Goal: Task Accomplishment & Management: Use online tool/utility

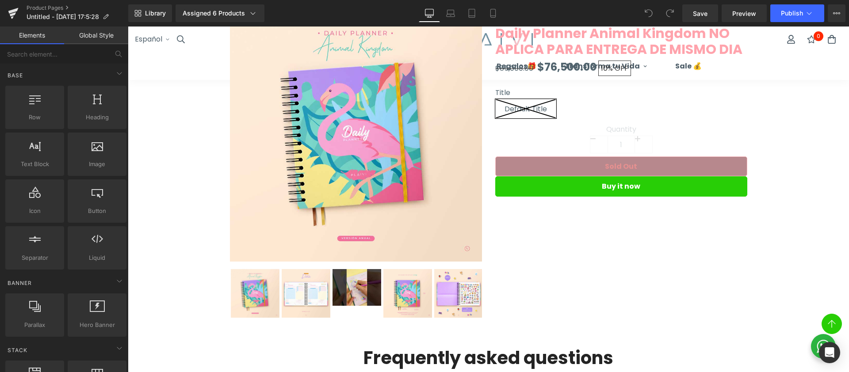
scroll to position [70, 0]
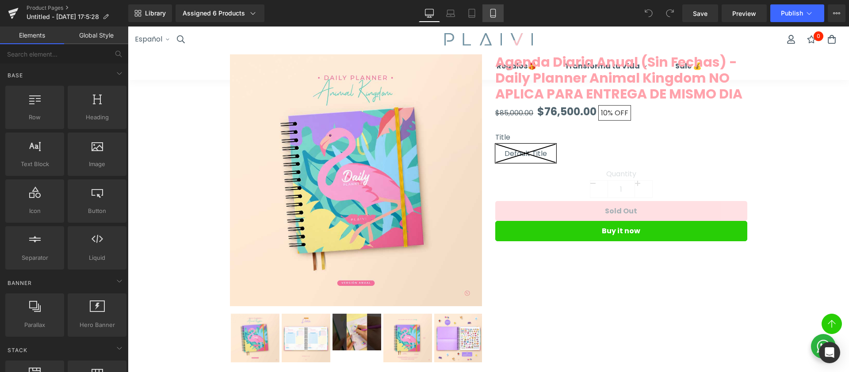
click at [490, 15] on icon at bounding box center [493, 13] width 9 height 9
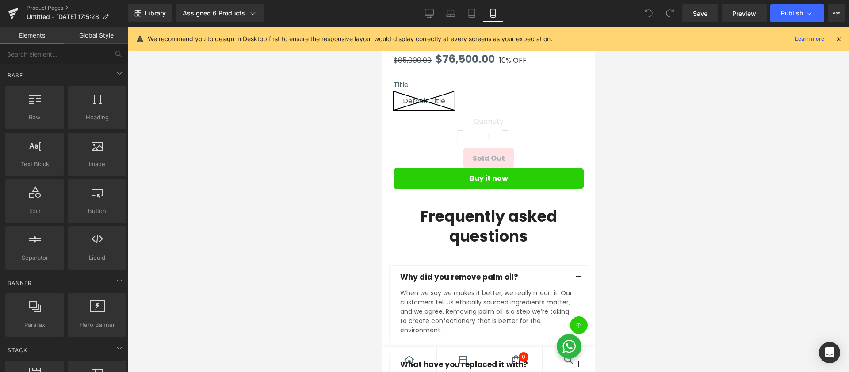
scroll to position [404, 0]
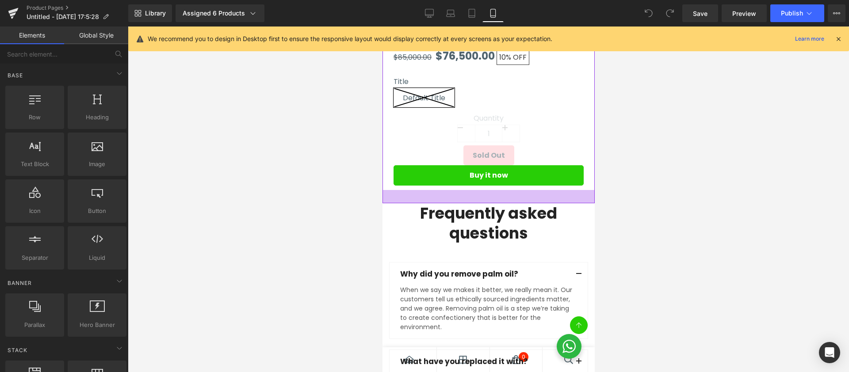
click at [462, 195] on div at bounding box center [488, 196] width 212 height 13
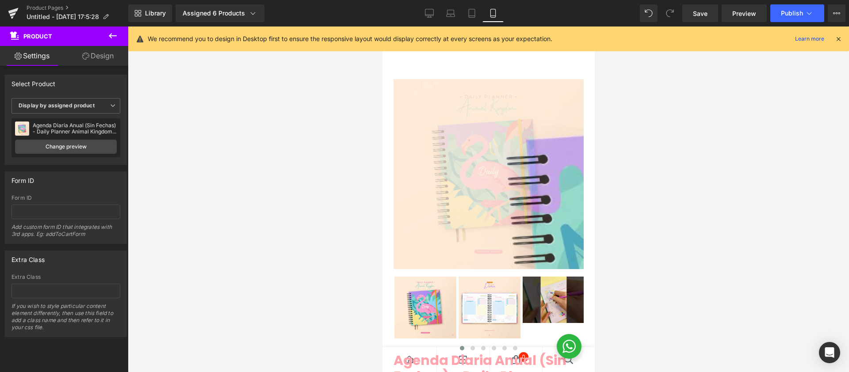
scroll to position [0, 0]
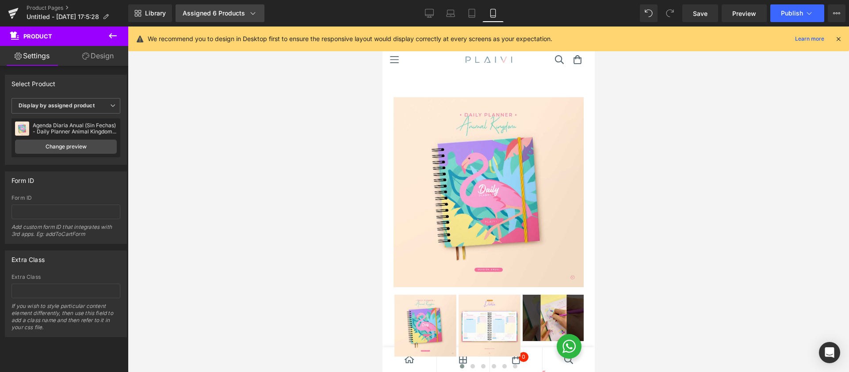
click at [222, 18] on link "Assigned 6 Products" at bounding box center [220, 13] width 89 height 18
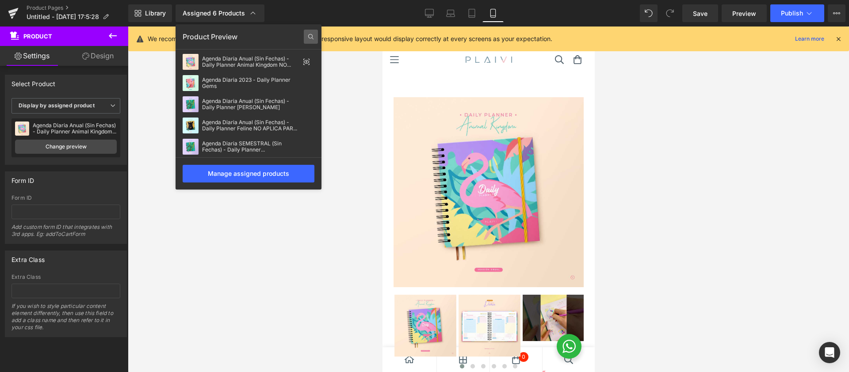
click at [311, 35] on icon at bounding box center [311, 37] width 14 height 14
type input "daily planner"
click at [283, 174] on div "Manage assigned products" at bounding box center [249, 174] width 132 height 18
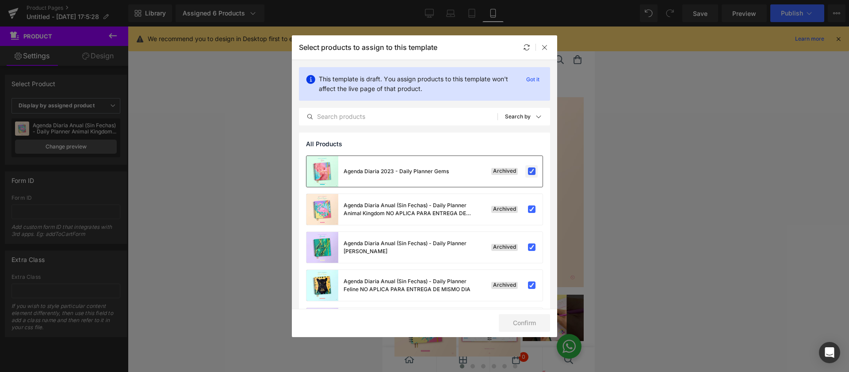
click at [528, 173] on label at bounding box center [532, 172] width 8 height 8
click at [532, 172] on input "checkbox" at bounding box center [532, 172] width 0 height 0
click at [530, 206] on label at bounding box center [532, 210] width 8 height 8
click at [532, 210] on input "checkbox" at bounding box center [532, 210] width 0 height 0
click at [520, 249] on div "Archived" at bounding box center [515, 247] width 39 height 9
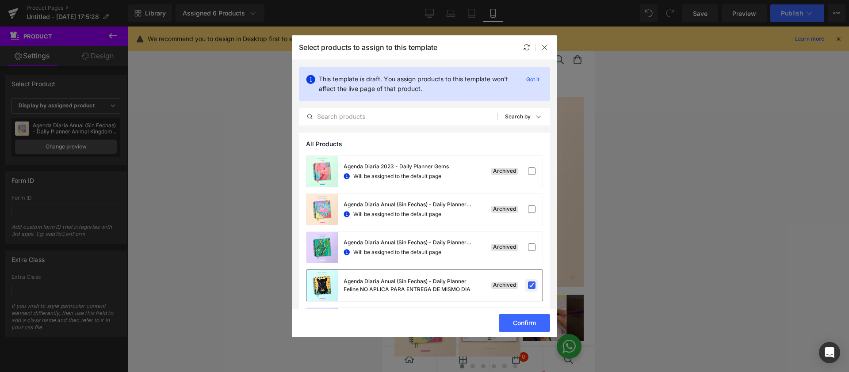
click at [528, 286] on label at bounding box center [532, 286] width 8 height 8
click at [532, 286] on input "checkbox" at bounding box center [532, 286] width 0 height 0
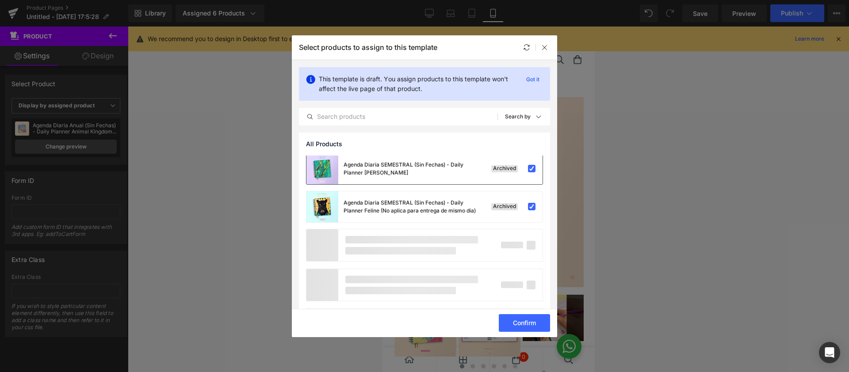
scroll to position [155, 0]
click at [528, 207] on label at bounding box center [532, 207] width 8 height 8
click at [532, 207] on input "checkbox" at bounding box center [532, 207] width 0 height 0
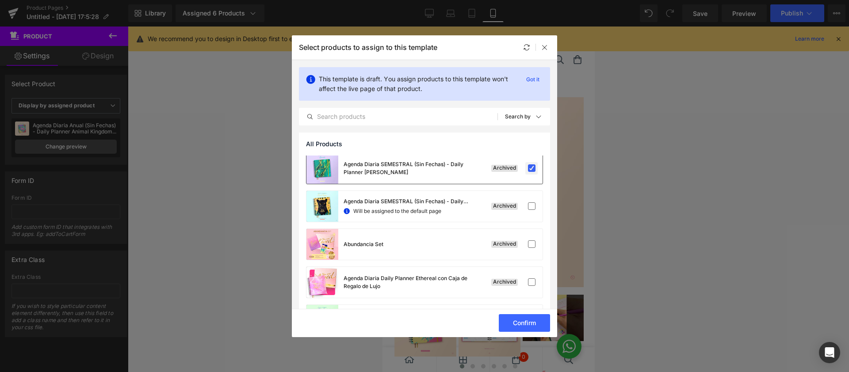
click at [528, 173] on label at bounding box center [532, 169] width 8 height 8
click at [532, 169] on input "checkbox" at bounding box center [532, 169] width 0 height 0
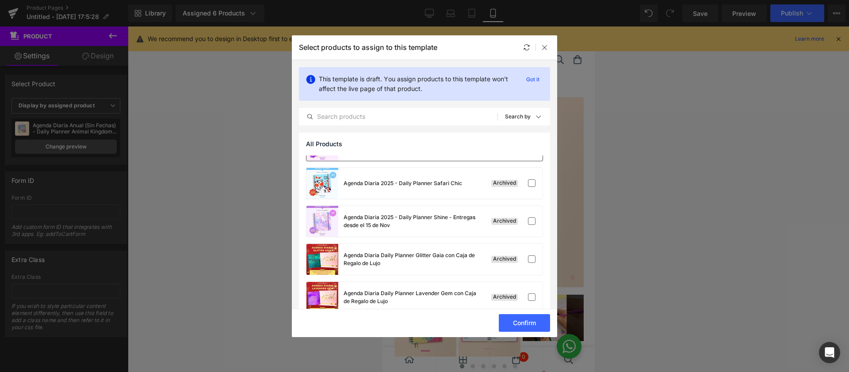
scroll to position [571, 0]
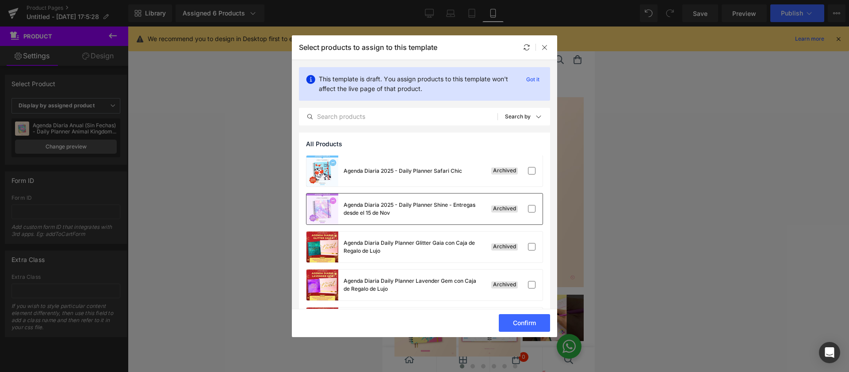
click at [491, 206] on div "Archived" at bounding box center [504, 209] width 27 height 7
click at [535, 326] on button "Confirm" at bounding box center [524, 324] width 51 height 18
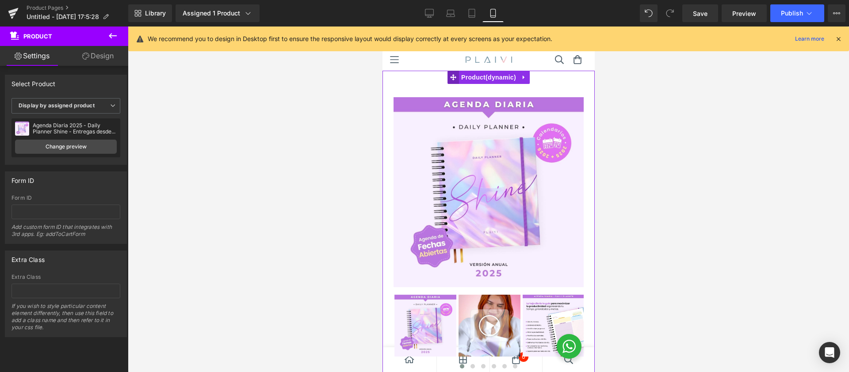
click at [455, 75] on icon at bounding box center [453, 77] width 6 height 7
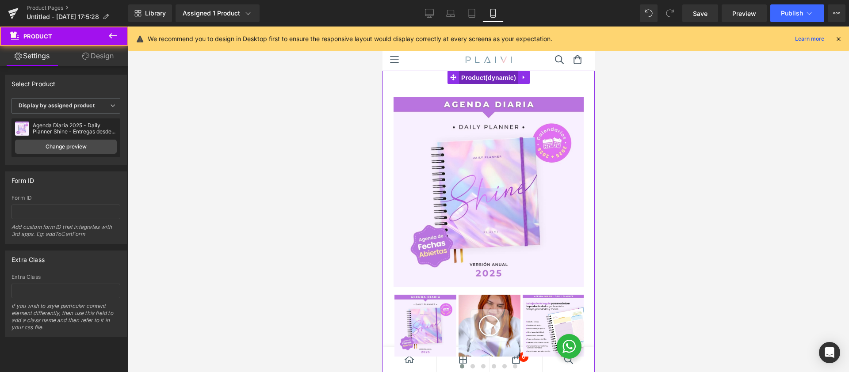
click at [488, 78] on div "Sale Off (P) Image ‹" at bounding box center [488, 323] width 212 height 505
click at [522, 76] on icon at bounding box center [524, 77] width 6 height 7
click at [474, 78] on div "Sale Off (P) Image ‹" at bounding box center [488, 323] width 212 height 505
click at [90, 59] on link "Design" at bounding box center [98, 56] width 64 height 20
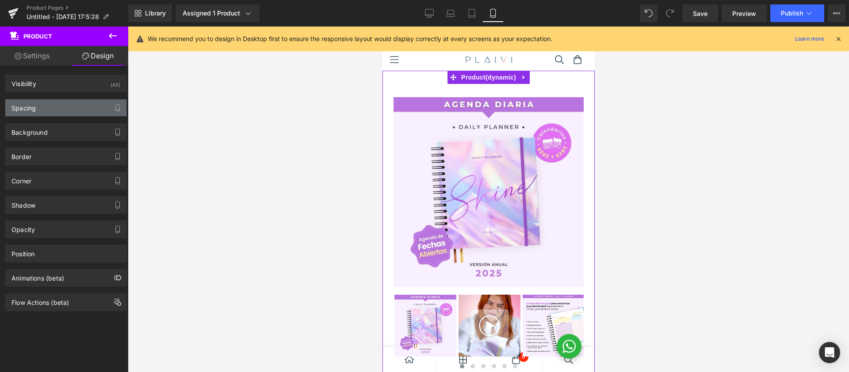
click at [72, 106] on div "Spacing" at bounding box center [65, 108] width 121 height 17
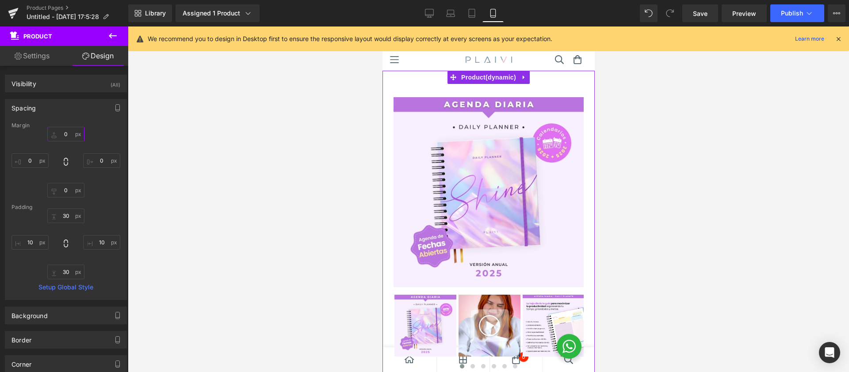
click at [64, 134] on input "0" at bounding box center [65, 134] width 37 height 15
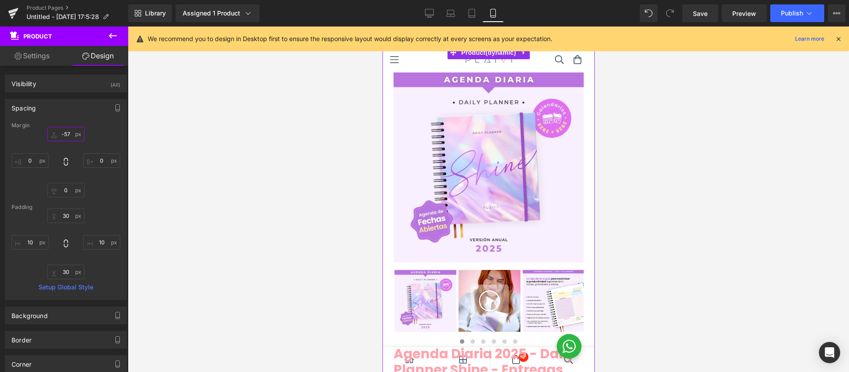
type input "-57"
drag, startPoint x: 69, startPoint y: 134, endPoint x: 71, endPoint y: 160, distance: 25.3
click at [71, 160] on div "-57px -57 0px 0 0px 0 0px 0" at bounding box center [66, 162] width 109 height 71
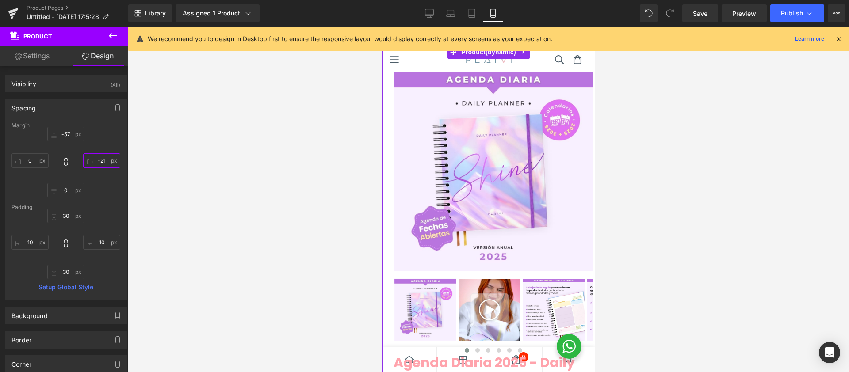
drag, startPoint x: 99, startPoint y: 159, endPoint x: 109, endPoint y: 171, distance: 16.0
click at [95, 167] on input "-21" at bounding box center [101, 161] width 37 height 15
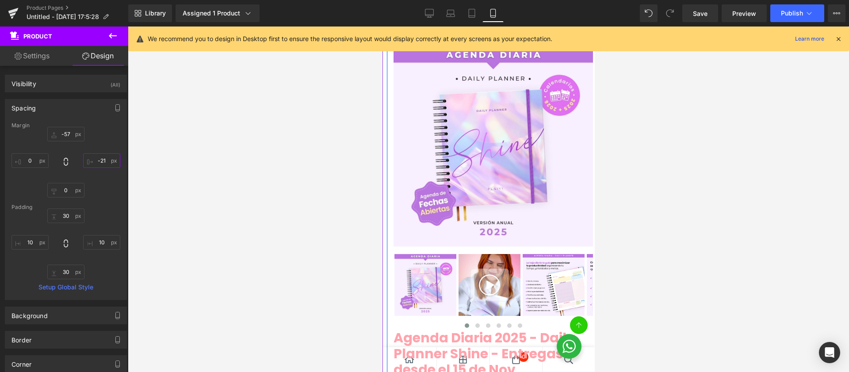
scroll to position [0, 0]
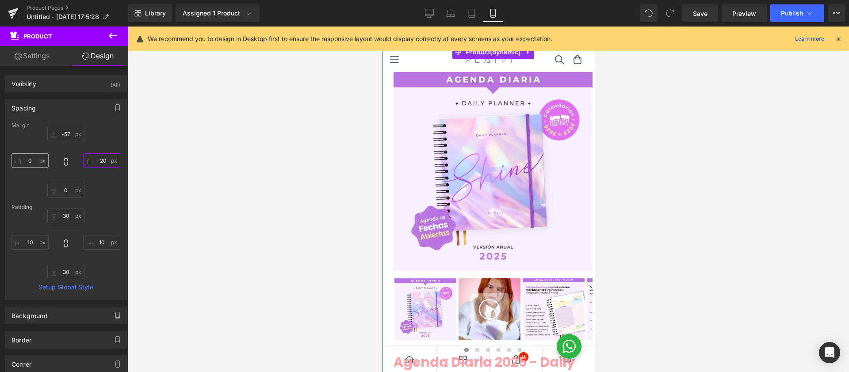
type input "-20"
click at [27, 158] on input "0" at bounding box center [30, 161] width 37 height 15
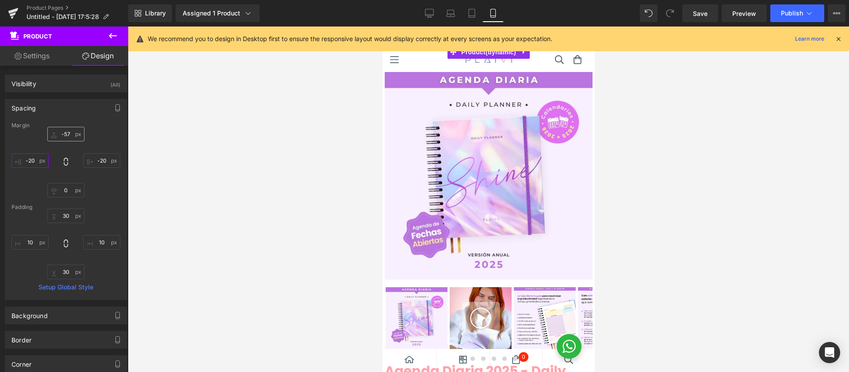
type input "-20"
click at [65, 134] on input "-57" at bounding box center [65, 134] width 37 height 15
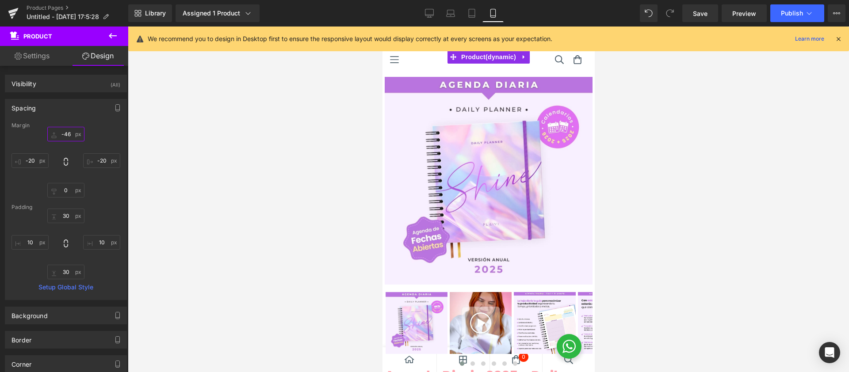
drag, startPoint x: 53, startPoint y: 138, endPoint x: 59, endPoint y: 150, distance: 13.3
type input "-46"
click at [59, 150] on div "-46px -46 -20 -20 0px 0 -20 -20" at bounding box center [66, 162] width 109 height 71
click at [57, 61] on link "Settings" at bounding box center [32, 56] width 64 height 20
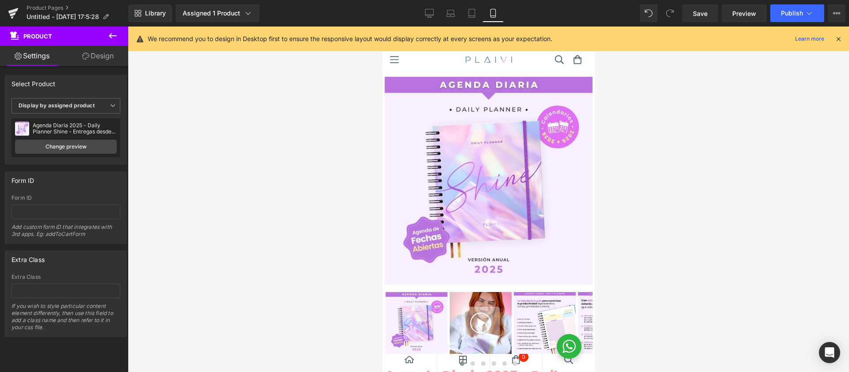
click at [111, 35] on icon at bounding box center [112, 36] width 11 height 11
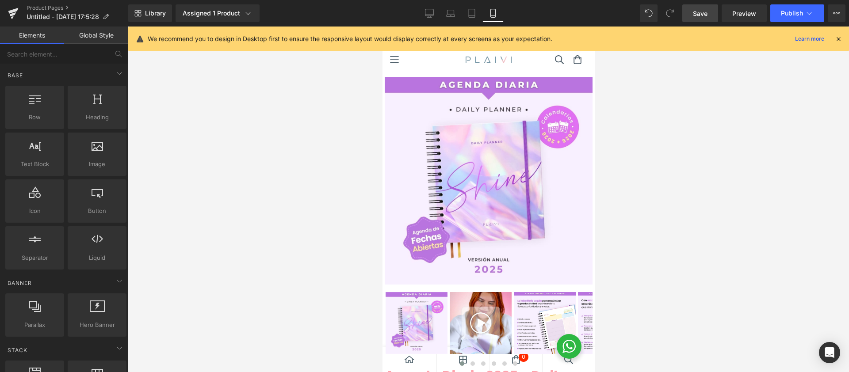
click at [700, 14] on span "Save" at bounding box center [700, 13] width 15 height 9
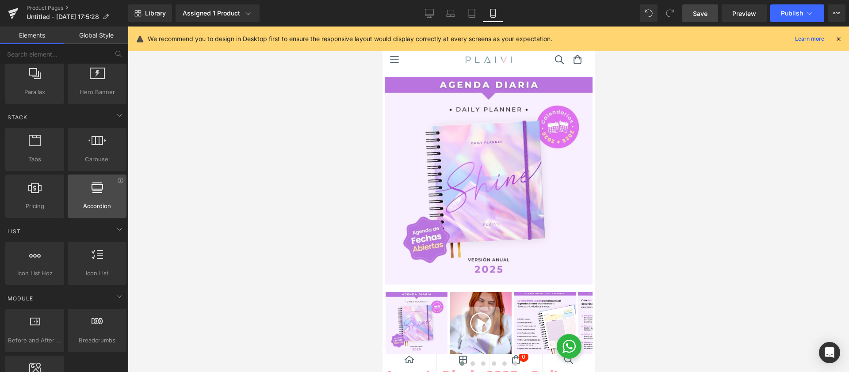
scroll to position [247, 0]
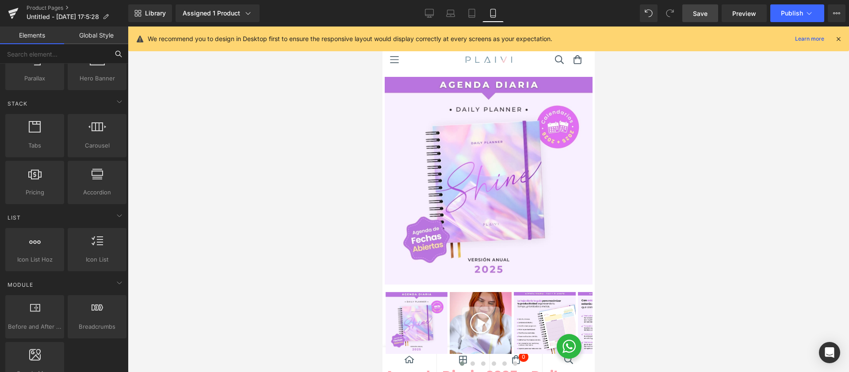
click at [65, 56] on input "text" at bounding box center [54, 53] width 109 height 19
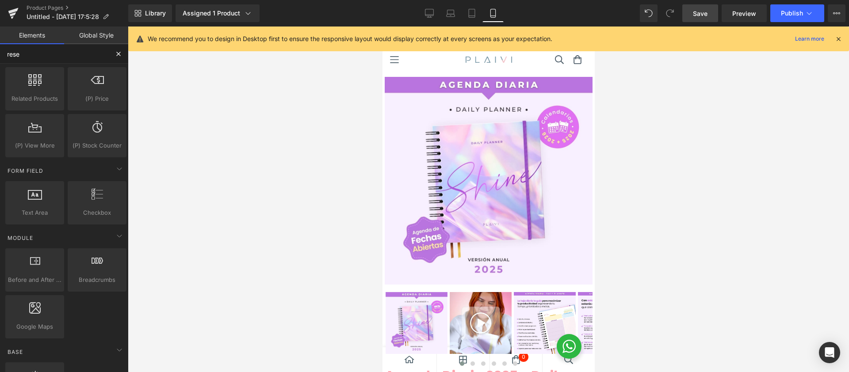
scroll to position [0, 0]
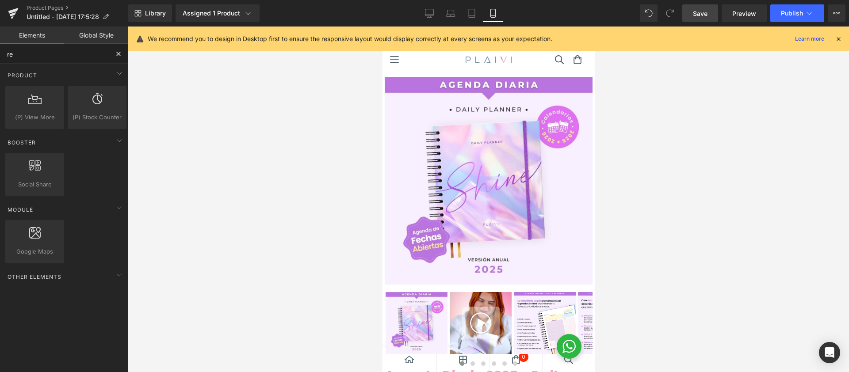
type input "r"
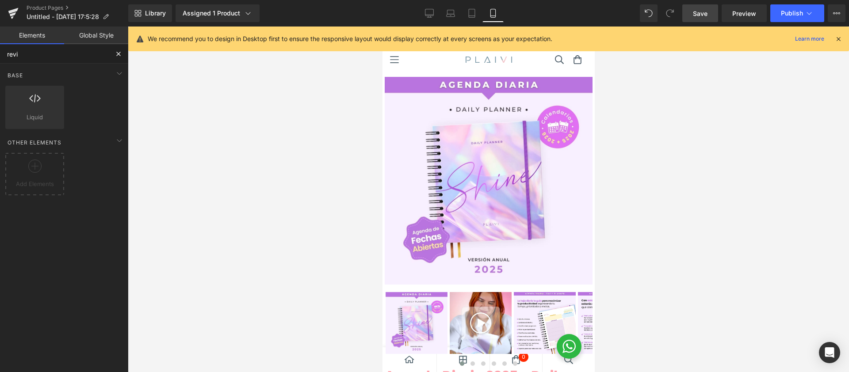
type input "revie"
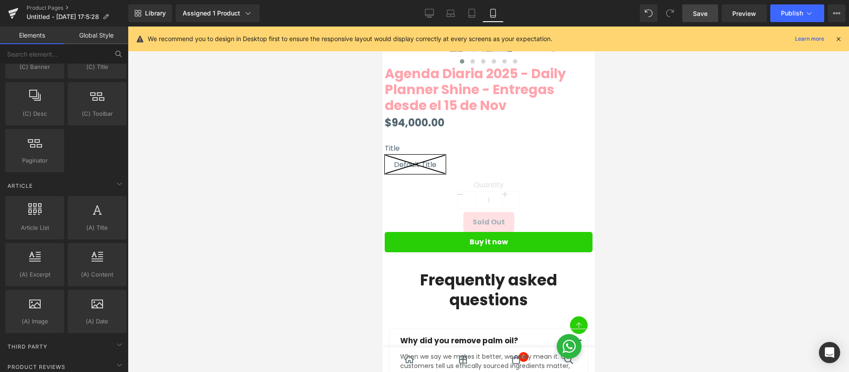
scroll to position [1643, 0]
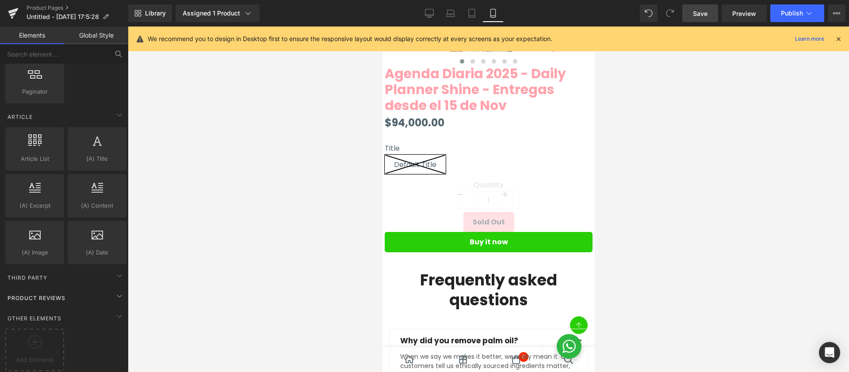
click at [54, 294] on span "Product Reviews" at bounding box center [37, 298] width 60 height 8
click at [102, 289] on div "Product Reviews" at bounding box center [66, 298] width 125 height 18
click at [112, 310] on span at bounding box center [119, 317] width 14 height 14
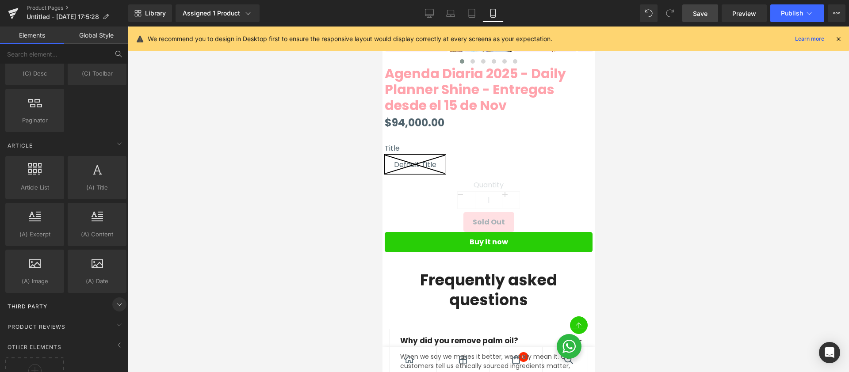
scroll to position [1597, 0]
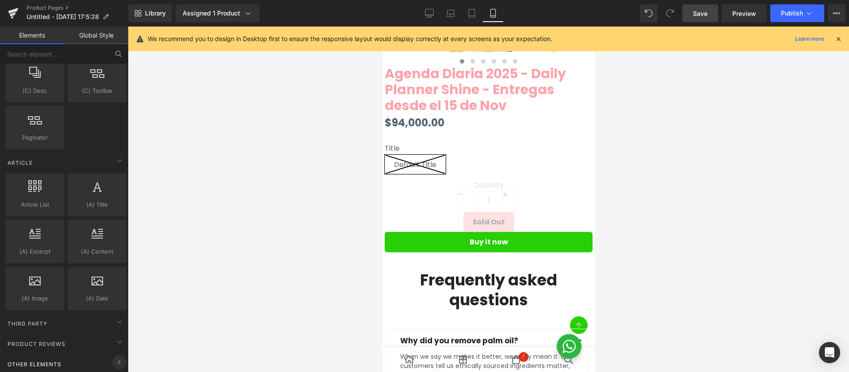
click at [115, 357] on icon at bounding box center [119, 362] width 11 height 11
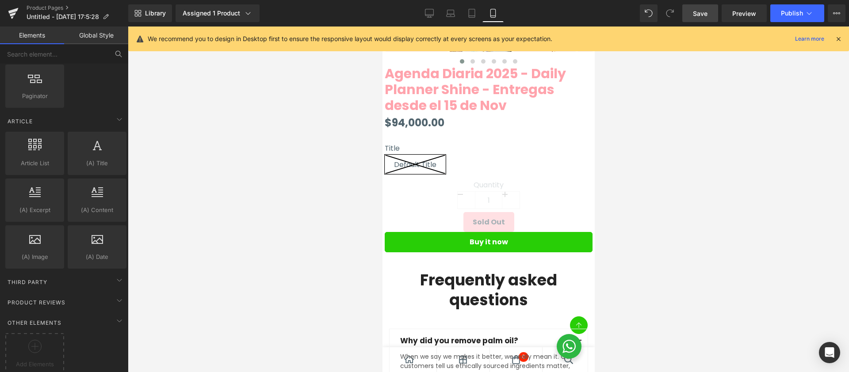
scroll to position [1643, 0]
click at [115, 271] on icon at bounding box center [119, 276] width 11 height 11
click at [156, 12] on span "Library" at bounding box center [155, 13] width 21 height 8
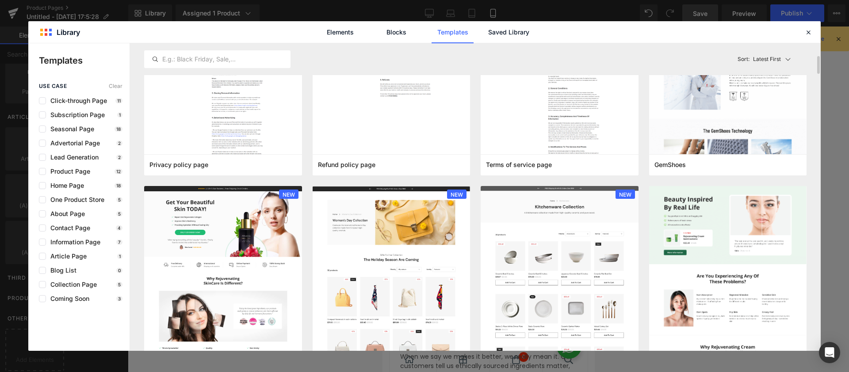
scroll to position [559, 0]
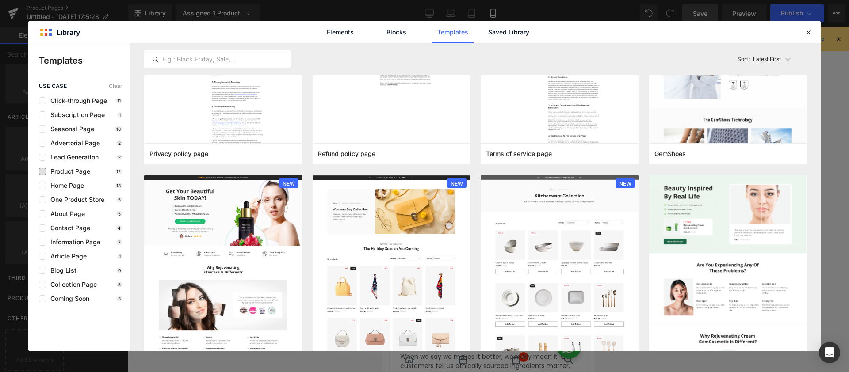
click at [50, 169] on span "Product Page" at bounding box center [68, 171] width 44 height 7
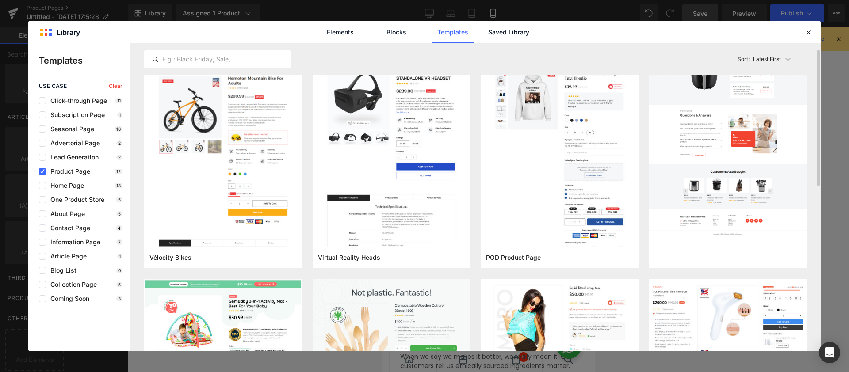
scroll to position [0, 0]
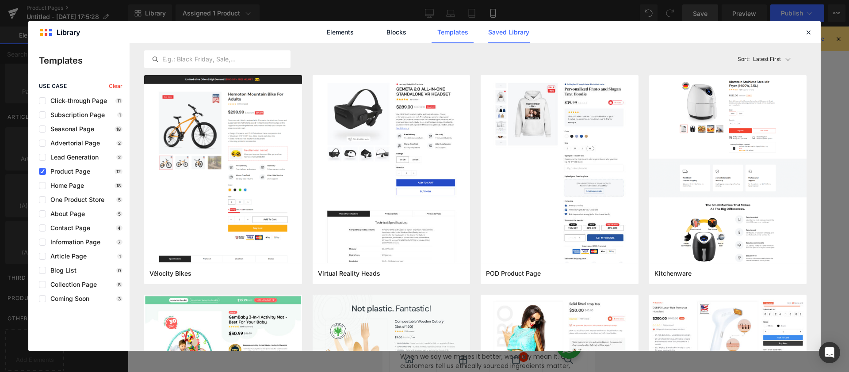
click at [499, 38] on link "Saved Library" at bounding box center [509, 32] width 42 height 22
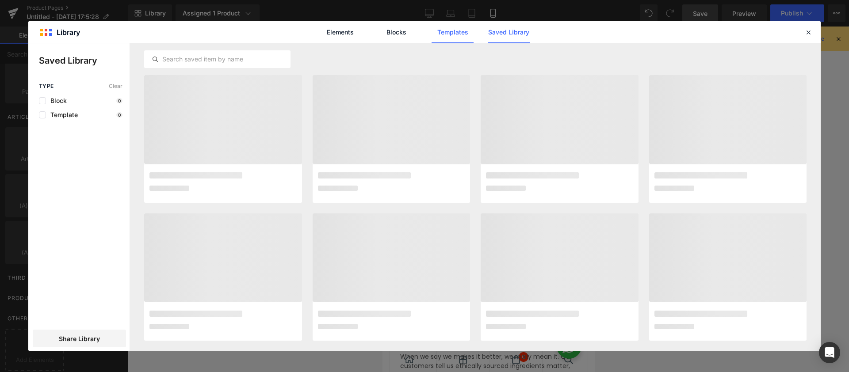
click at [442, 36] on link "Templates" at bounding box center [453, 32] width 42 height 22
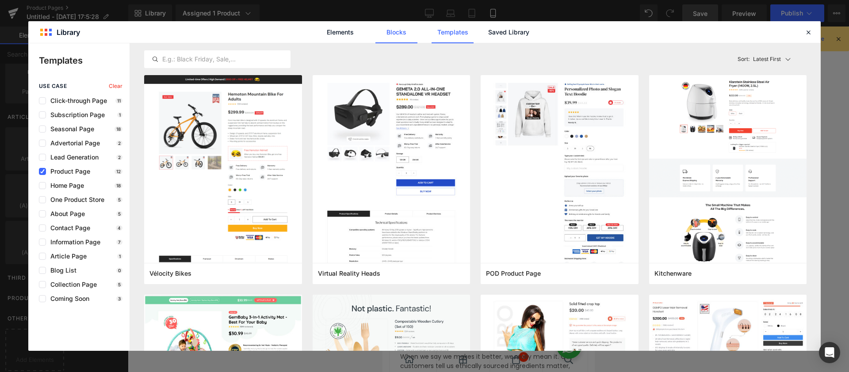
click at [405, 35] on link "Blocks" at bounding box center [397, 32] width 42 height 22
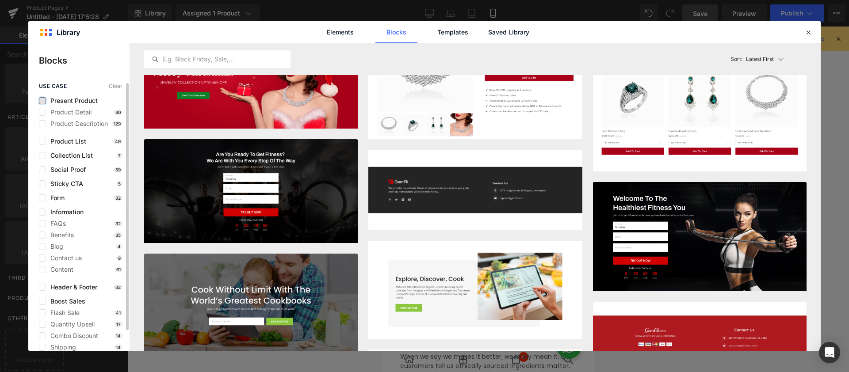
click at [44, 102] on label at bounding box center [42, 100] width 7 height 7
click at [42, 101] on input "checkbox" at bounding box center [42, 101] width 0 height 0
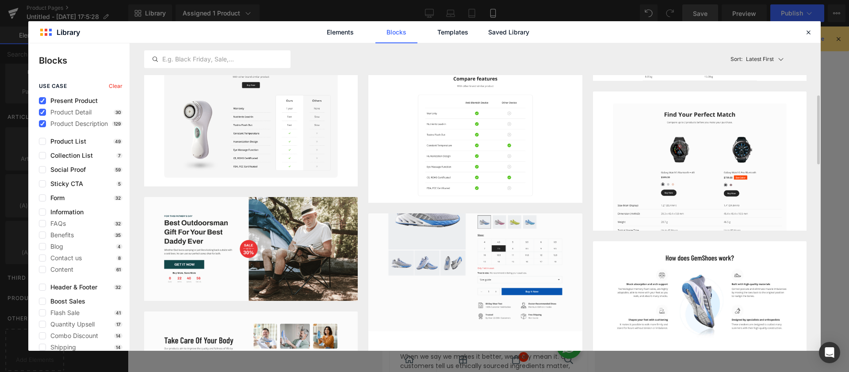
scroll to position [230, 0]
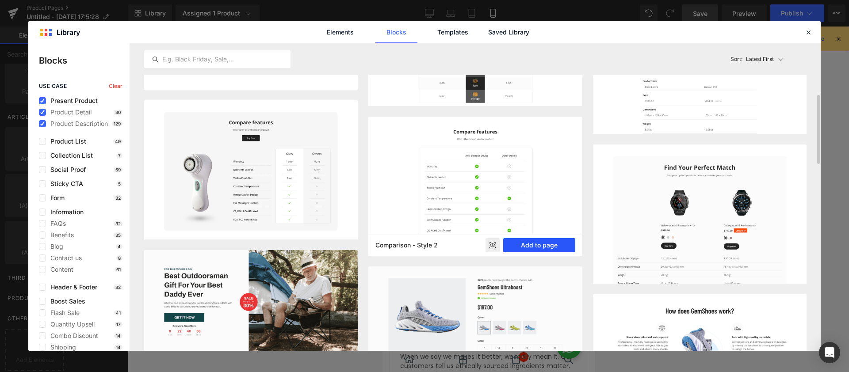
click at [534, 244] on button "Add to page" at bounding box center [539, 245] width 72 height 14
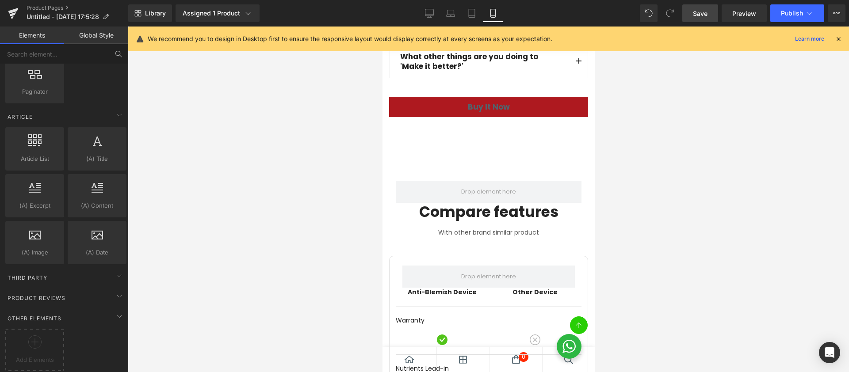
scroll to position [907, 0]
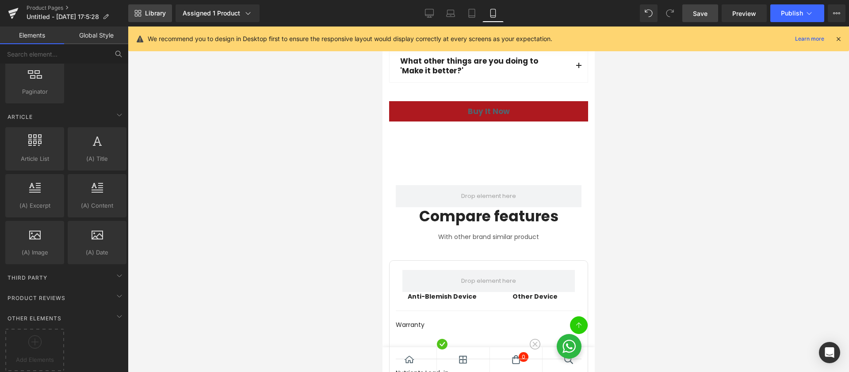
click at [141, 16] on link "Library" at bounding box center [150, 13] width 44 height 18
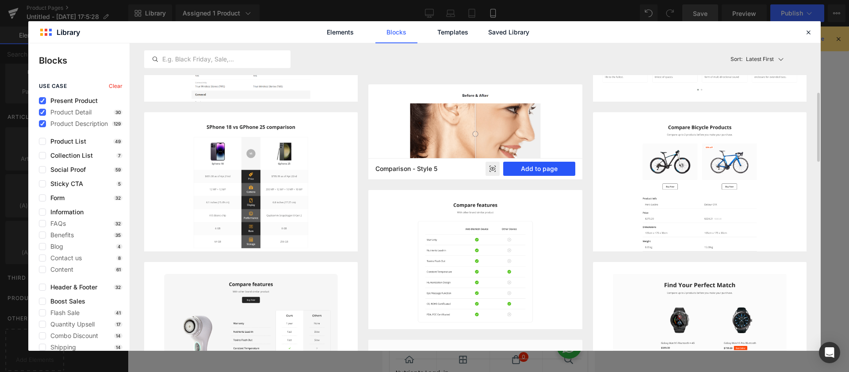
scroll to position [133, 0]
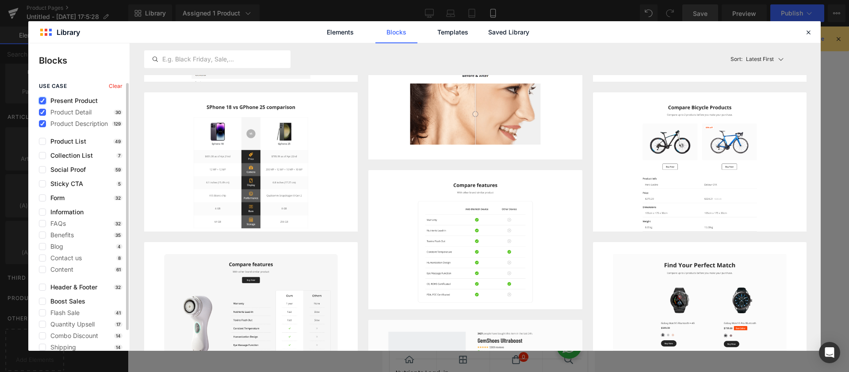
click at [42, 101] on icon at bounding box center [42, 101] width 4 height 0
click at [42, 101] on input "checkbox" at bounding box center [42, 101] width 0 height 0
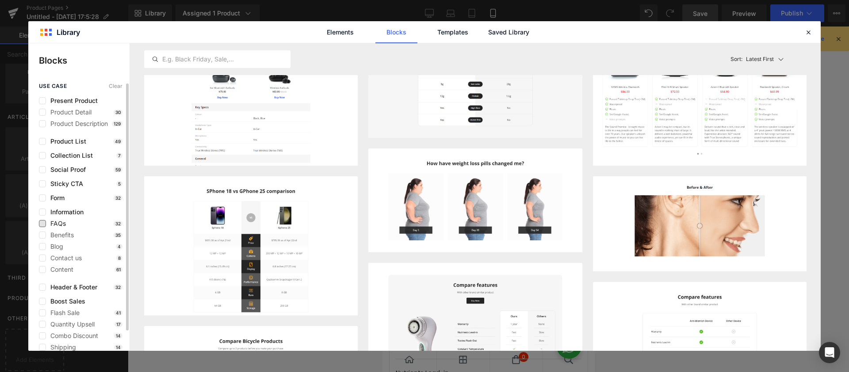
scroll to position [0, 0]
click at [48, 226] on span "FAQs" at bounding box center [56, 223] width 20 height 7
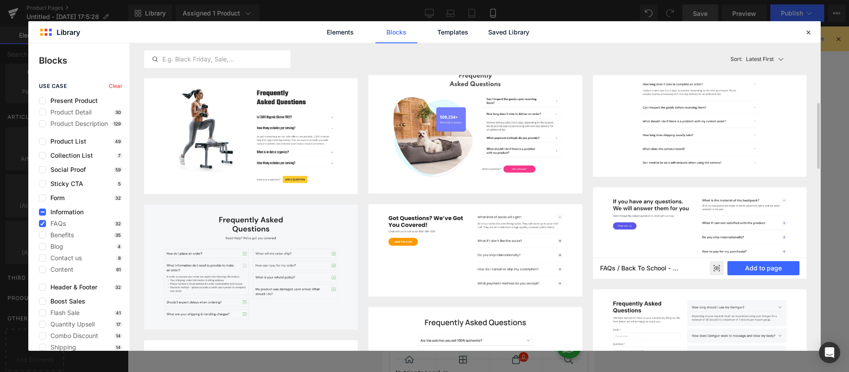
scroll to position [275, 0]
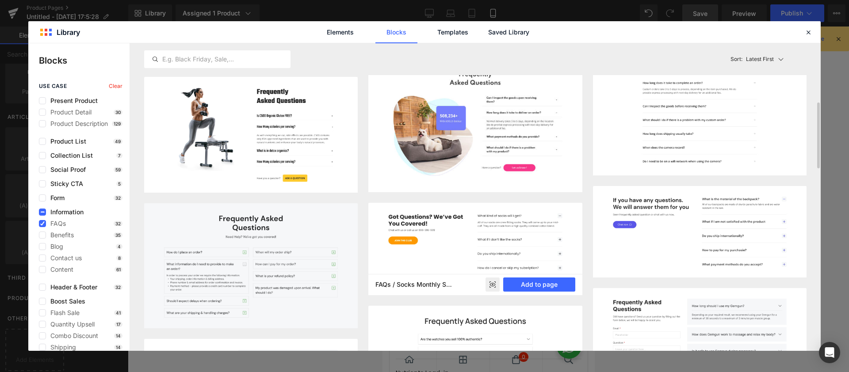
click at [519, 250] on img at bounding box center [476, 249] width 214 height 92
click at [494, 288] on rect at bounding box center [493, 285] width 14 height 14
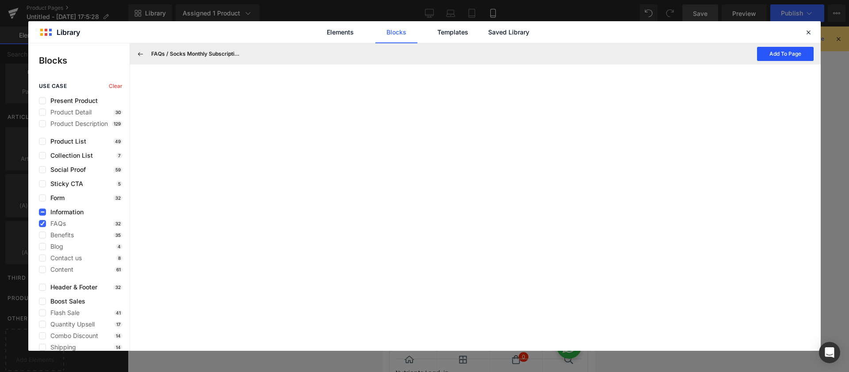
click at [769, 55] on button "Add To Page" at bounding box center [785, 54] width 57 height 14
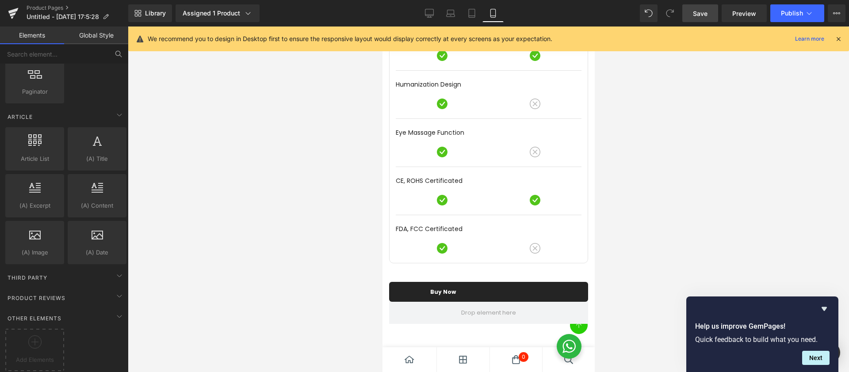
scroll to position [1333, 0]
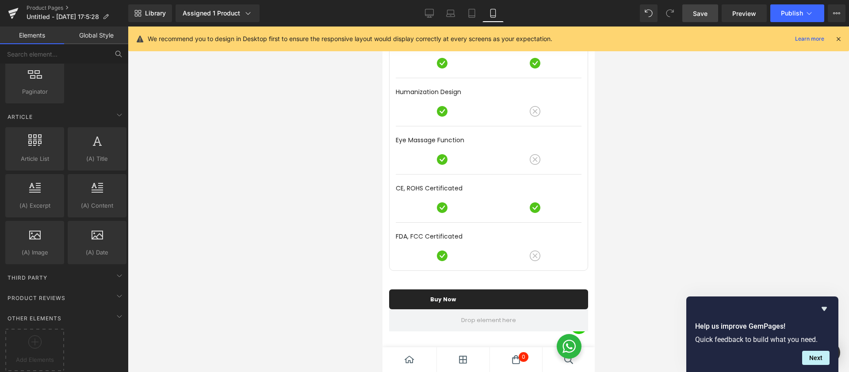
click at [838, 42] on icon at bounding box center [839, 39] width 8 height 8
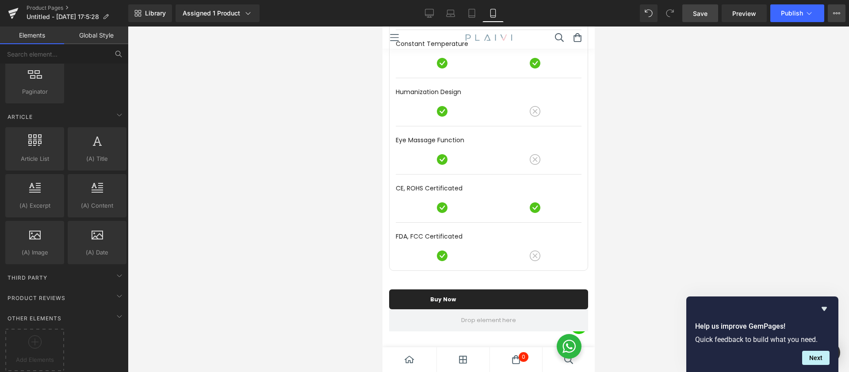
click at [831, 18] on button "Upgrade Plan View Live Page View with current Template Save Template to Library…" at bounding box center [837, 13] width 18 height 18
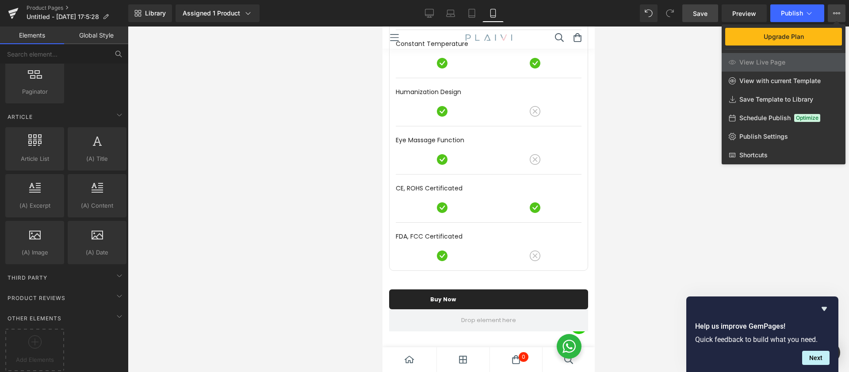
click at [83, 33] on link "Global Style" at bounding box center [96, 36] width 64 height 18
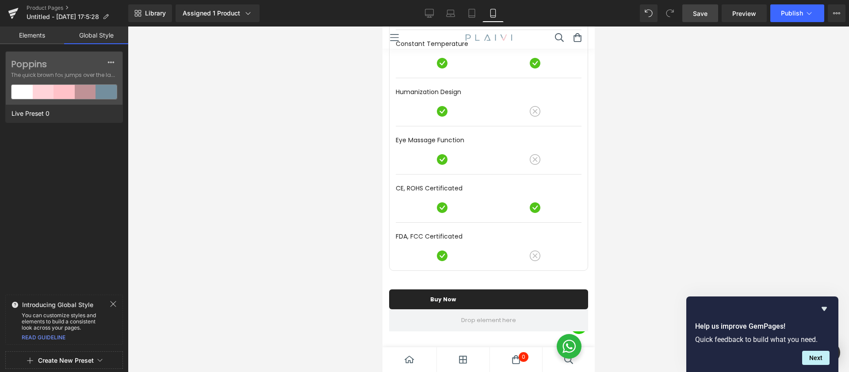
click at [32, 35] on link "Elements" at bounding box center [32, 36] width 64 height 18
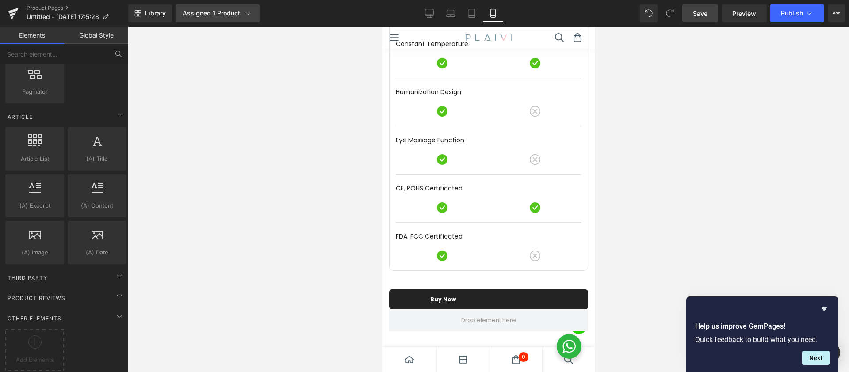
click at [228, 16] on div "Assigned 1 Product" at bounding box center [218, 13] width 70 height 9
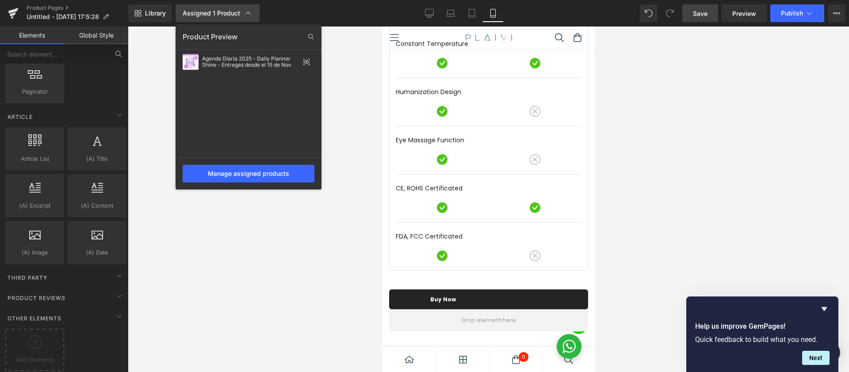
click at [228, 16] on div "Assigned 1 Product" at bounding box center [218, 13] width 70 height 9
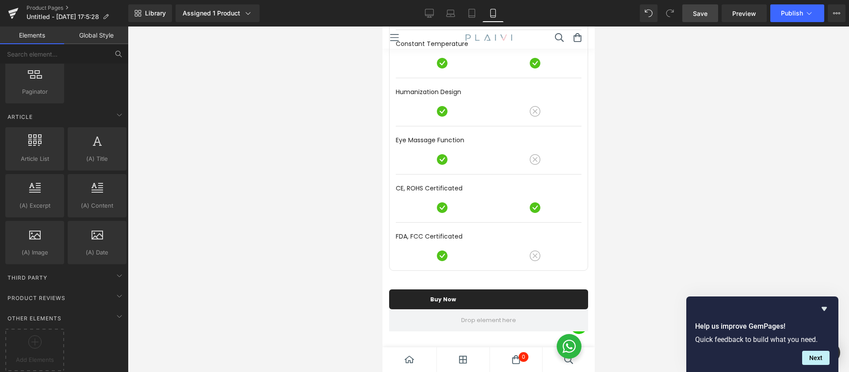
click at [692, 15] on link "Save" at bounding box center [701, 13] width 36 height 18
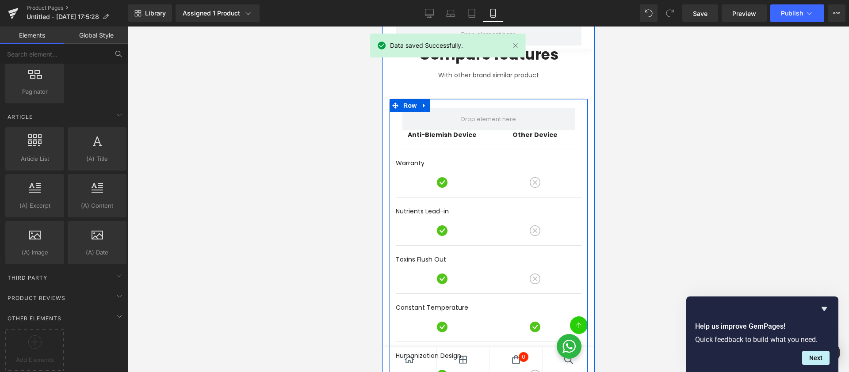
scroll to position [1068, 0]
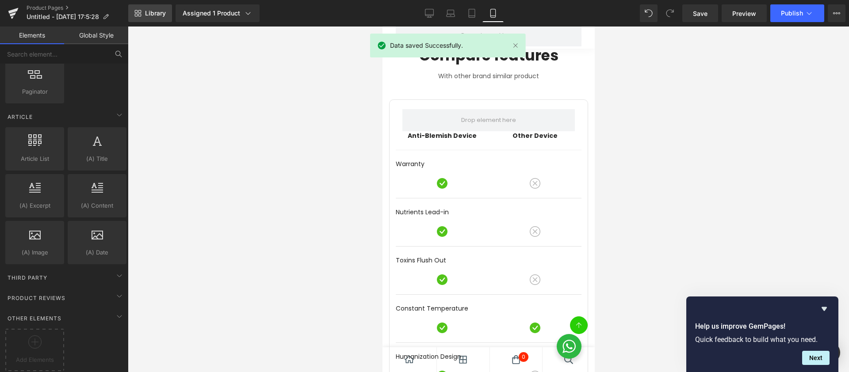
click at [157, 20] on link "Library" at bounding box center [150, 13] width 44 height 18
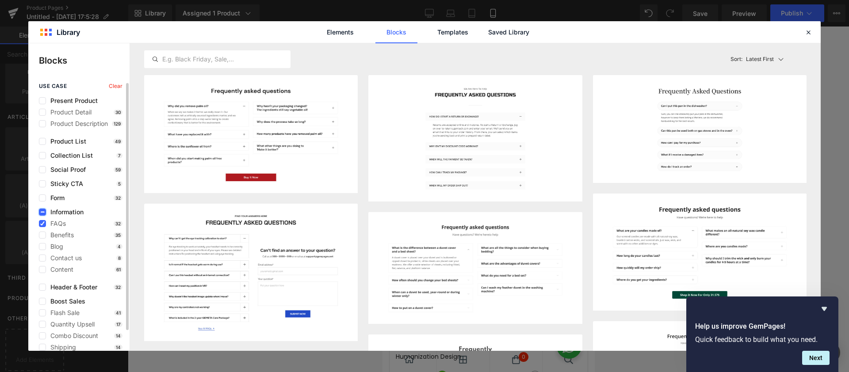
click at [43, 212] on icon at bounding box center [42, 212] width 4 height 0
click at [42, 212] on input "checkbox" at bounding box center [42, 212] width 0 height 0
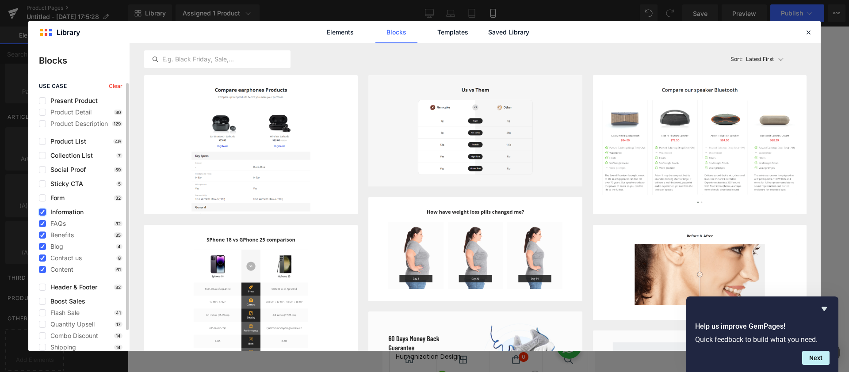
click at [42, 212] on icon at bounding box center [42, 212] width 4 height 0
click at [42, 212] on input "checkbox" at bounding box center [42, 212] width 0 height 0
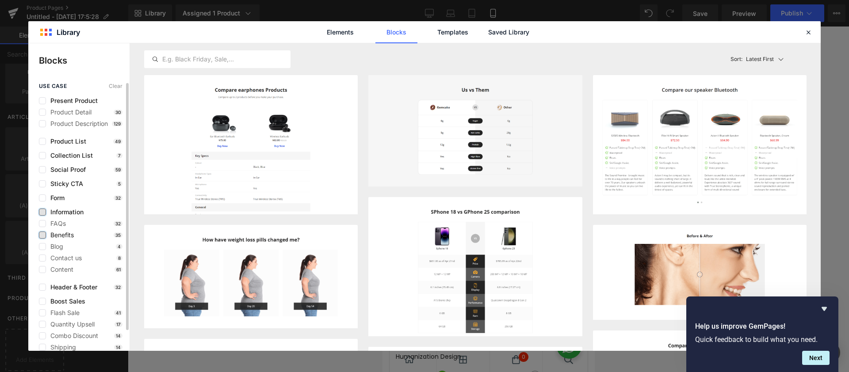
click at [42, 234] on label at bounding box center [42, 235] width 7 height 7
click at [42, 235] on input "checkbox" at bounding box center [42, 235] width 0 height 0
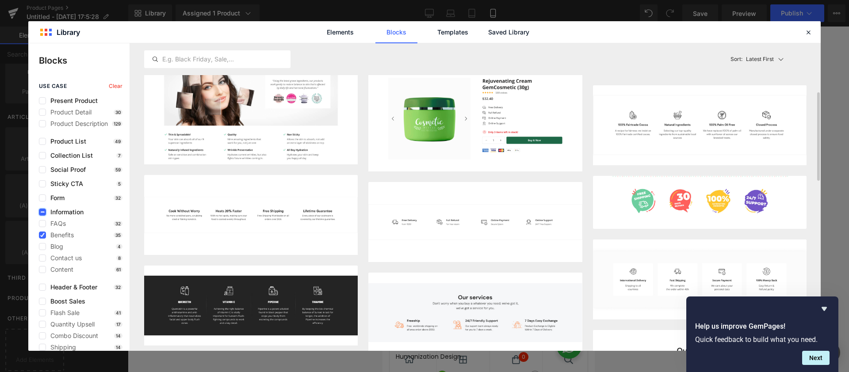
scroll to position [164, 0]
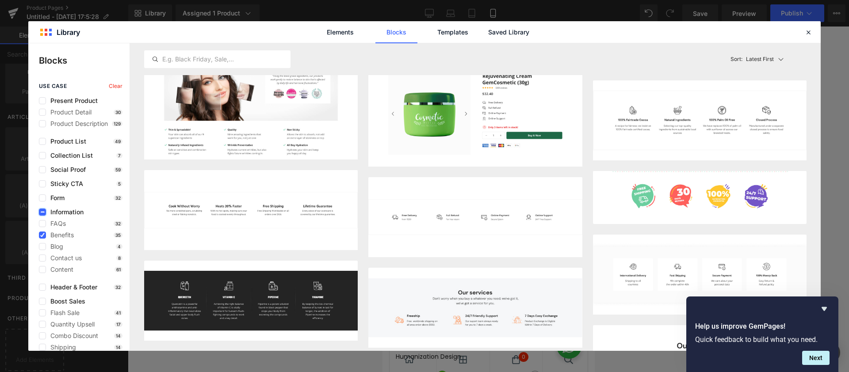
click at [822, 305] on icon "Hide survey" at bounding box center [824, 309] width 11 height 11
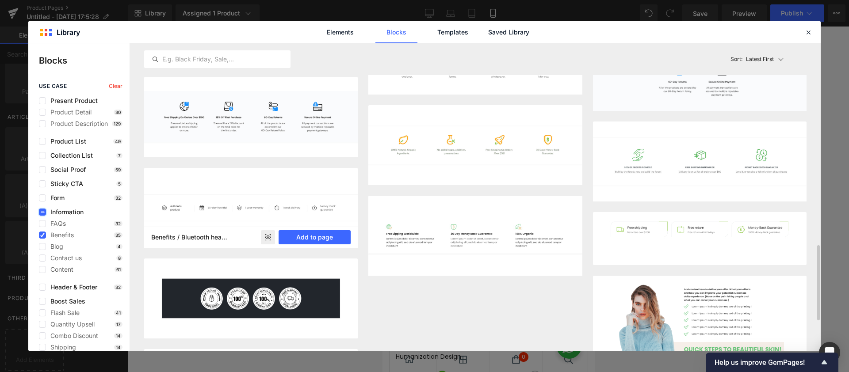
scroll to position [823, 0]
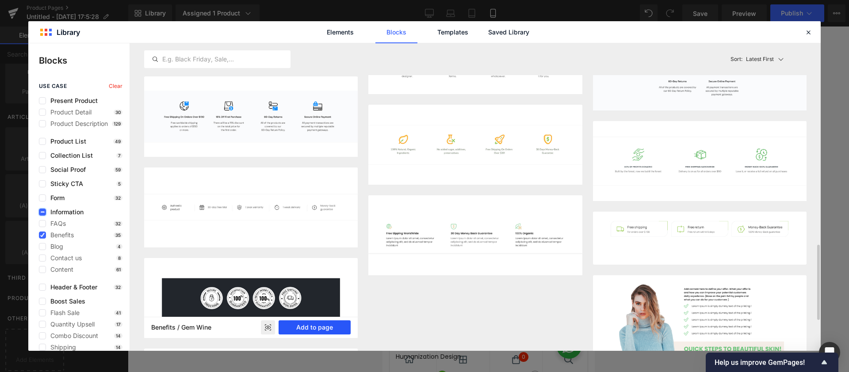
click at [320, 326] on button "Add to page" at bounding box center [315, 328] width 72 height 14
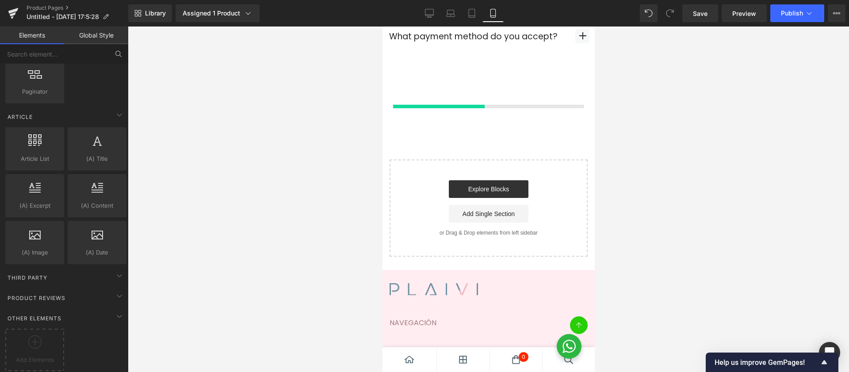
scroll to position [1947, 0]
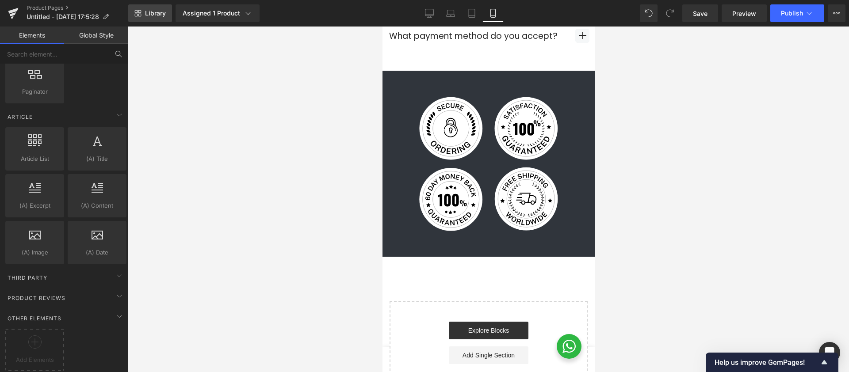
click at [145, 15] on span "Library" at bounding box center [155, 13] width 21 height 8
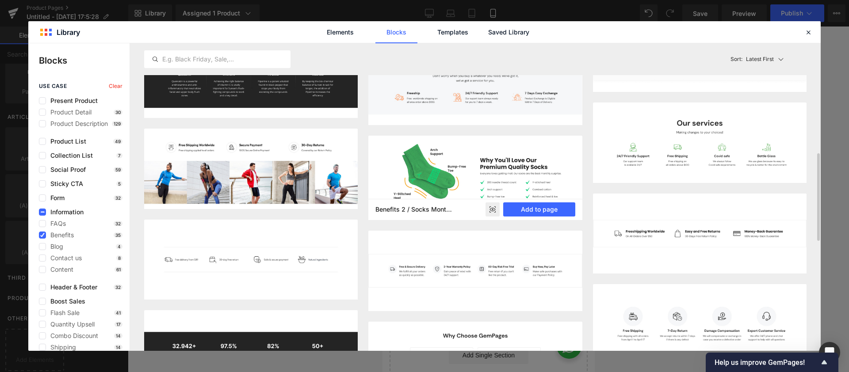
scroll to position [388, 0]
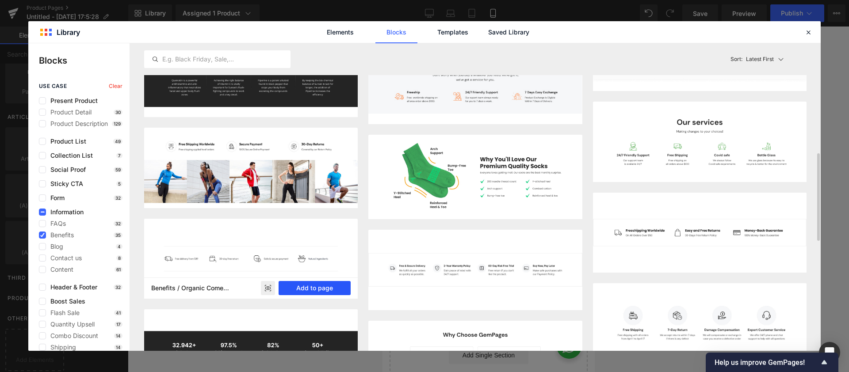
click at [286, 288] on button "Add to page" at bounding box center [315, 288] width 72 height 14
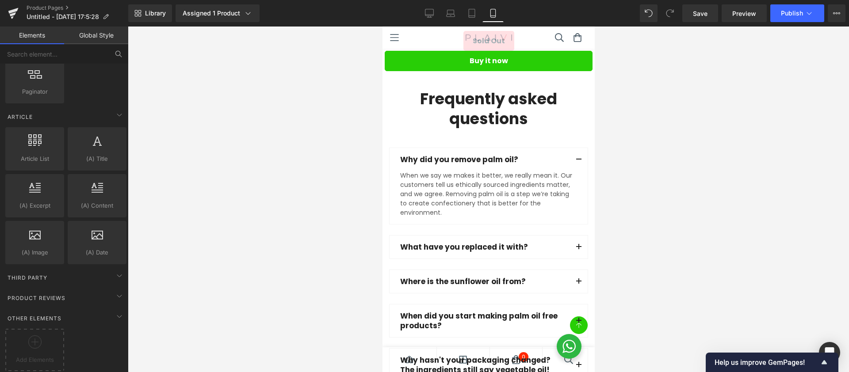
scroll to position [473, 0]
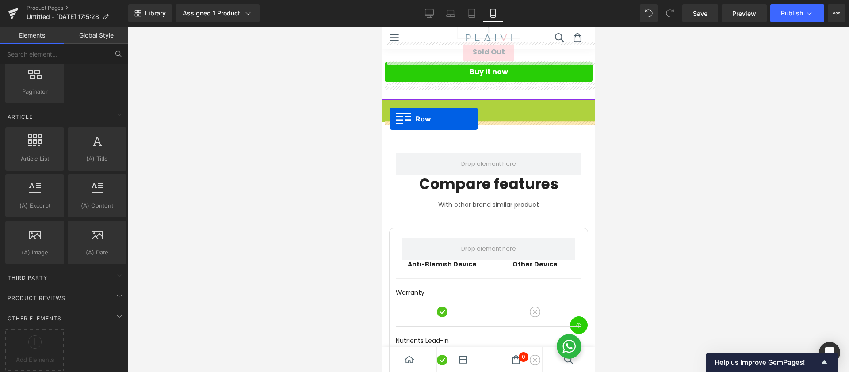
drag, startPoint x: 390, startPoint y: 106, endPoint x: 389, endPoint y: 119, distance: 13.3
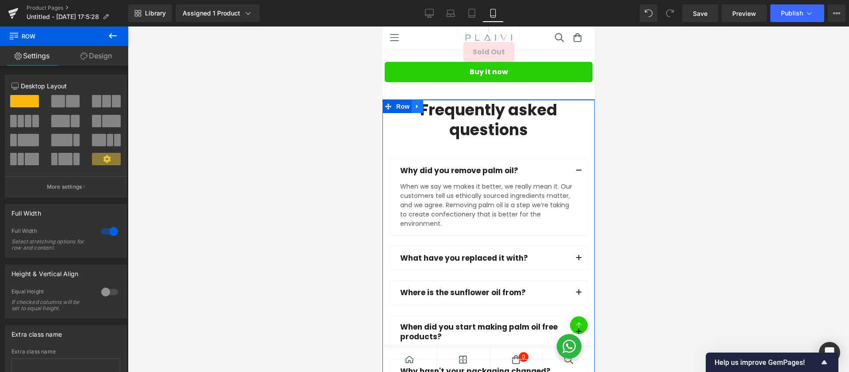
click at [419, 107] on icon at bounding box center [417, 106] width 6 height 7
click at [441, 107] on icon at bounding box center [440, 107] width 6 height 6
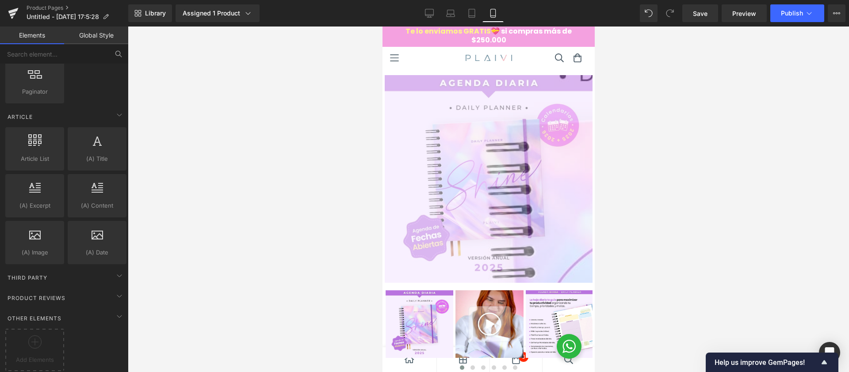
scroll to position [1, 0]
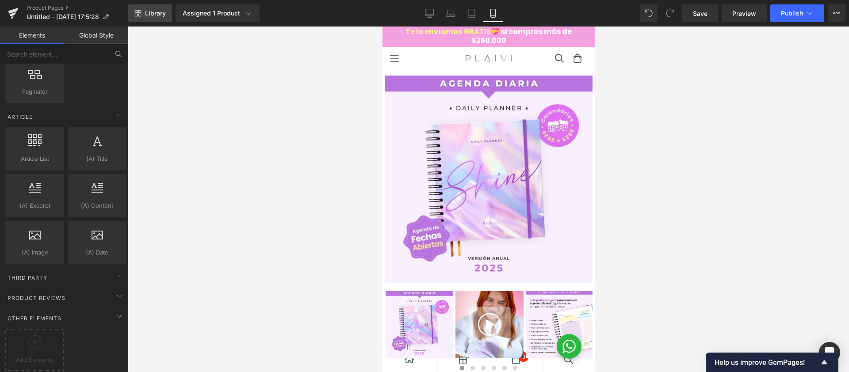
click at [138, 16] on icon at bounding box center [139, 15] width 3 height 3
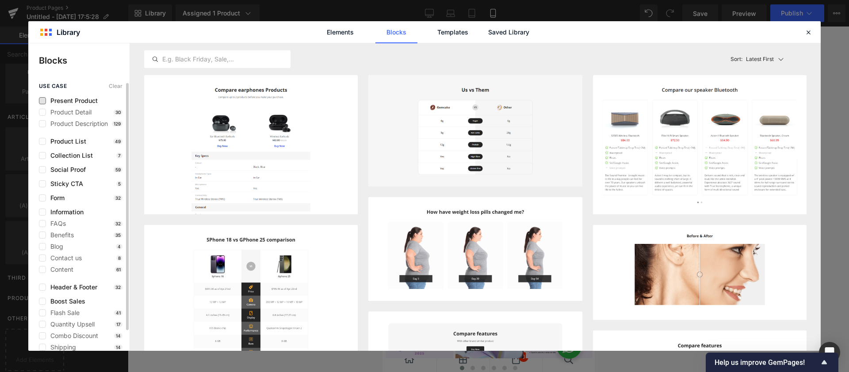
click at [80, 101] on span "Present Product" at bounding box center [72, 100] width 52 height 7
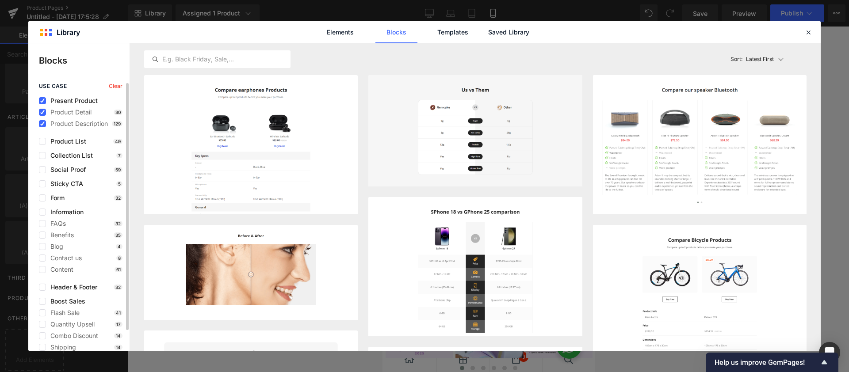
click at [80, 101] on span "Present Product" at bounding box center [72, 100] width 52 height 7
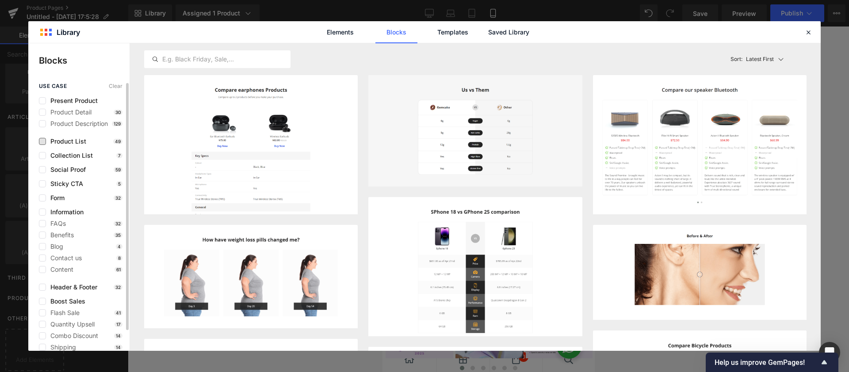
click at [80, 142] on span "Product List" at bounding box center [66, 141] width 40 height 7
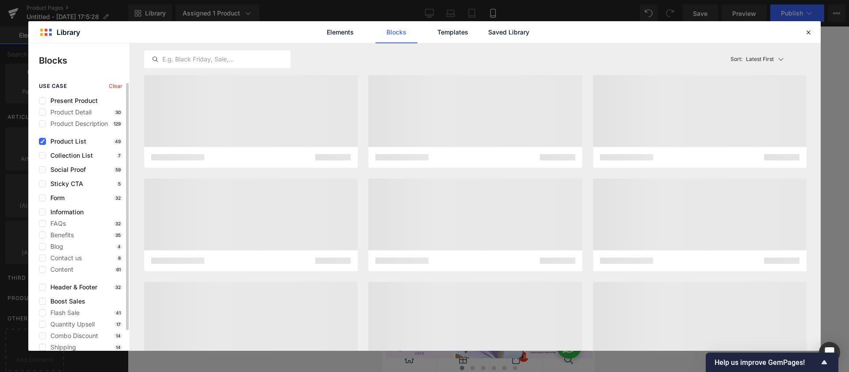
click at [80, 142] on span "Product List" at bounding box center [66, 141] width 40 height 7
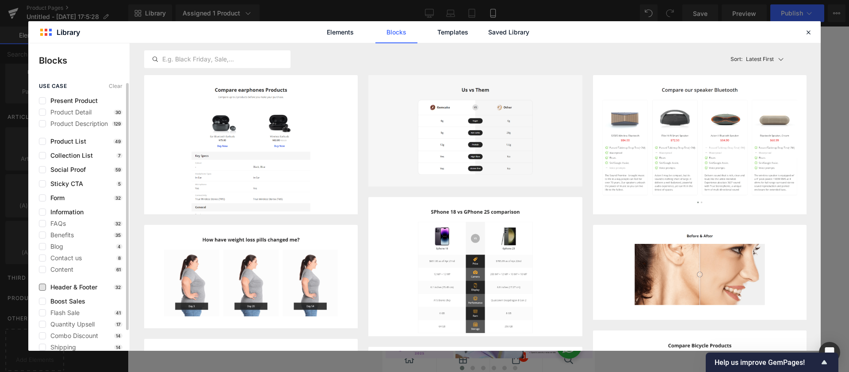
click at [87, 286] on span "Header & Footer" at bounding box center [71, 287] width 51 height 7
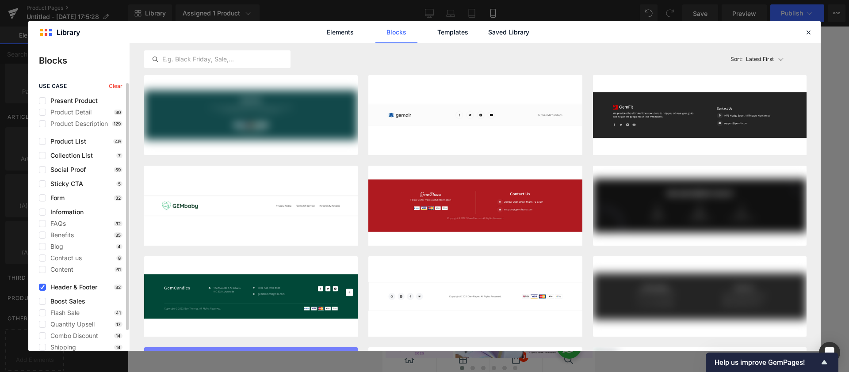
click at [87, 286] on span "Header & Footer" at bounding box center [71, 287] width 51 height 7
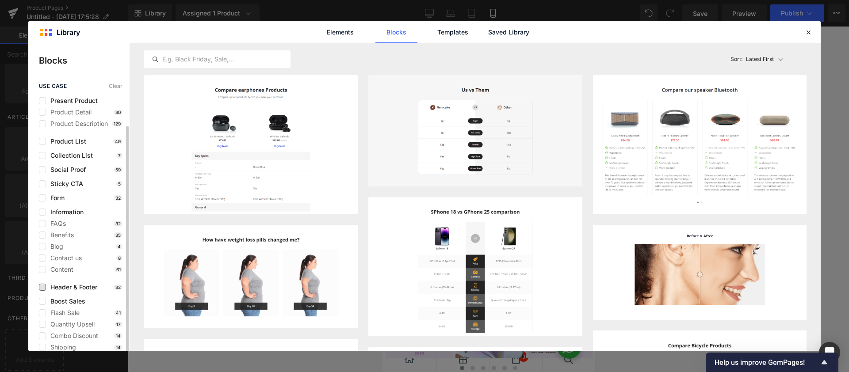
scroll to position [22, 0]
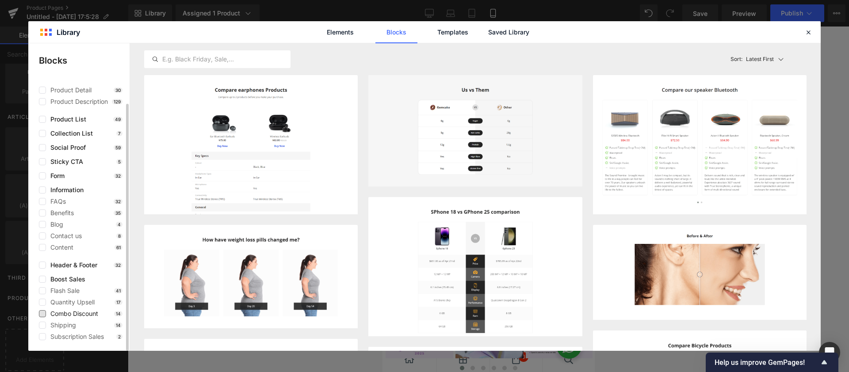
click at [82, 314] on span "Combo Discount" at bounding box center [72, 314] width 52 height 7
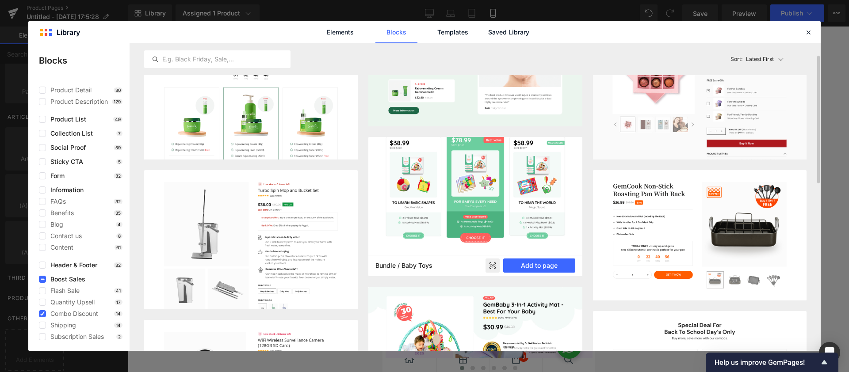
scroll to position [58, 0]
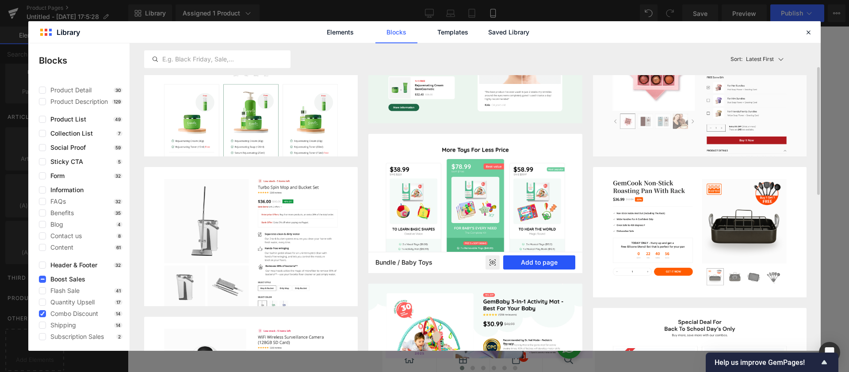
click at [529, 265] on button "Add to page" at bounding box center [539, 263] width 72 height 14
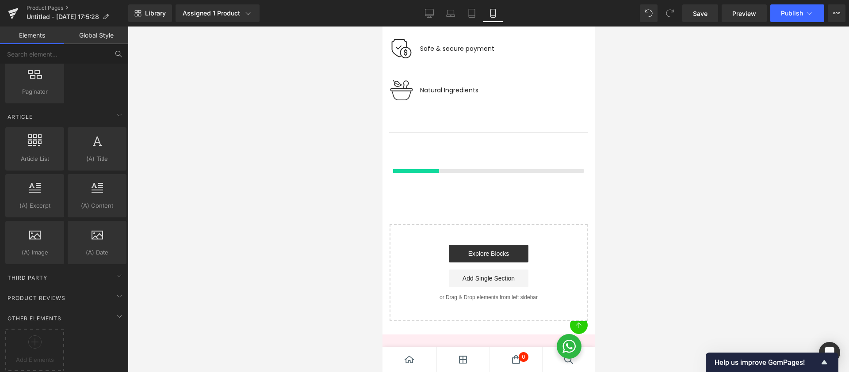
scroll to position [1860, 0]
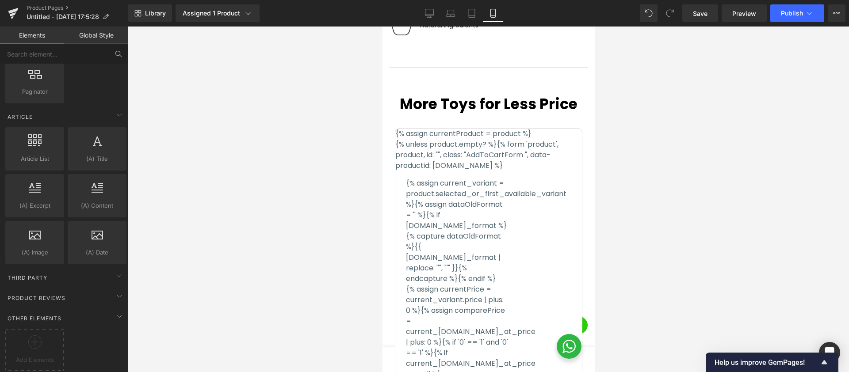
click at [656, 202] on div at bounding box center [489, 200] width 722 height 346
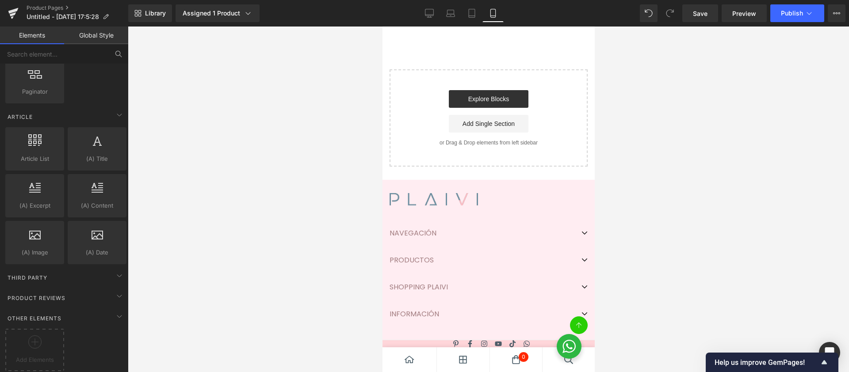
scroll to position [3094, 0]
click at [479, 97] on link "Explore Blocks" at bounding box center [489, 98] width 80 height 18
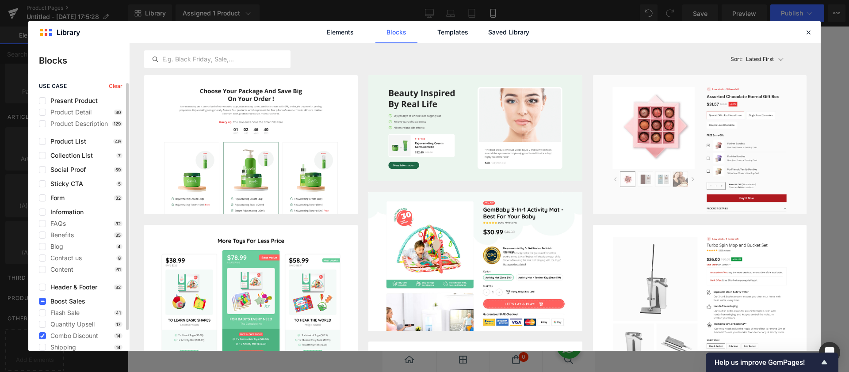
click at [42, 296] on div "use case Clear Present Product Product Detail 30 Product Description 129 Produc…" at bounding box center [78, 223] width 101 height 280
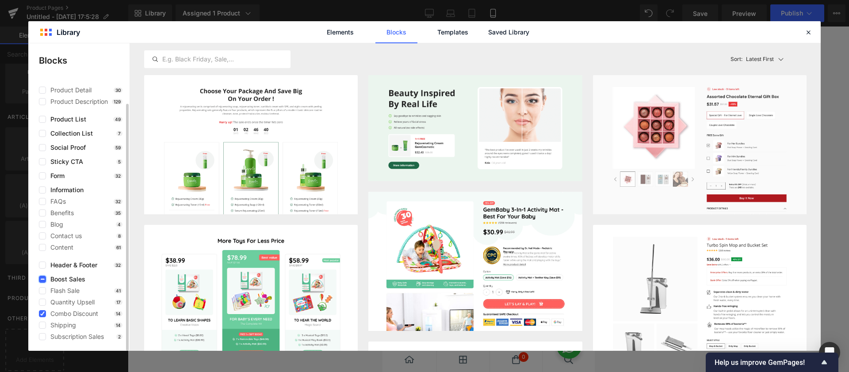
click at [45, 280] on label at bounding box center [42, 279] width 7 height 7
click at [42, 280] on input "checkbox" at bounding box center [42, 280] width 0 height 0
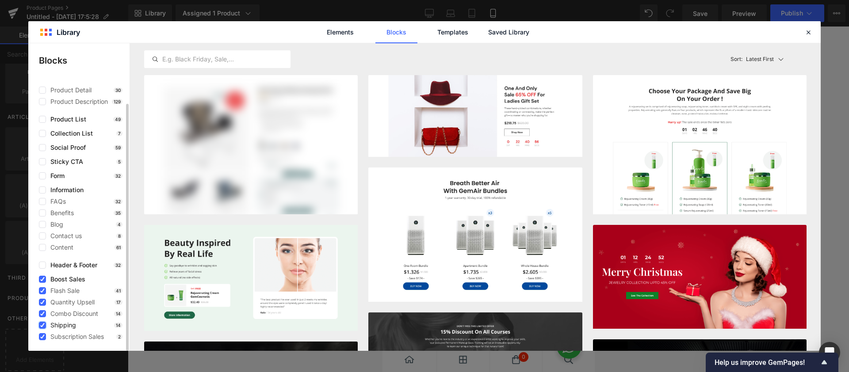
click at [45, 324] on label at bounding box center [42, 325] width 7 height 7
click at [42, 326] on input "checkbox" at bounding box center [42, 326] width 0 height 0
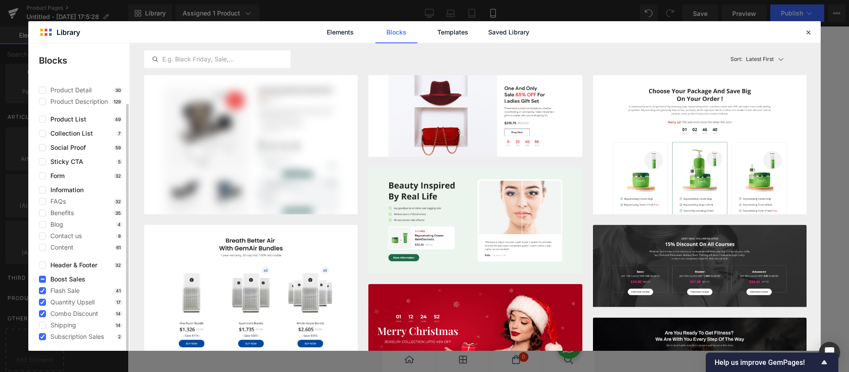
drag, startPoint x: 44, startPoint y: 324, endPoint x: 34, endPoint y: 301, distance: 25.3
click at [44, 324] on label at bounding box center [42, 325] width 7 height 7
click at [42, 326] on input "checkbox" at bounding box center [42, 326] width 0 height 0
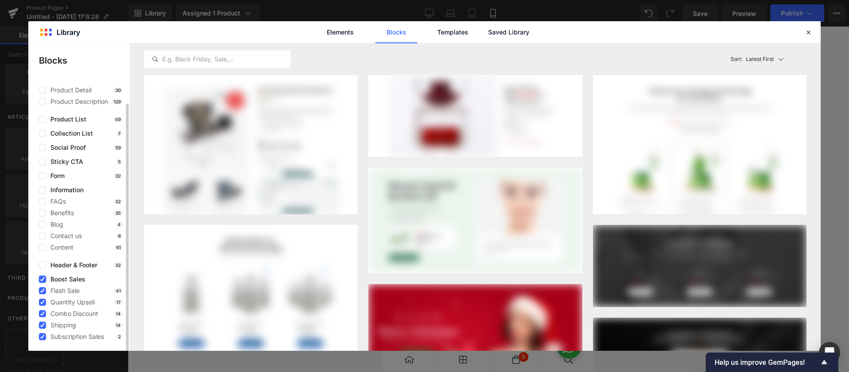
click at [42, 281] on label at bounding box center [42, 279] width 7 height 7
click at [42, 280] on input "checkbox" at bounding box center [42, 280] width 0 height 0
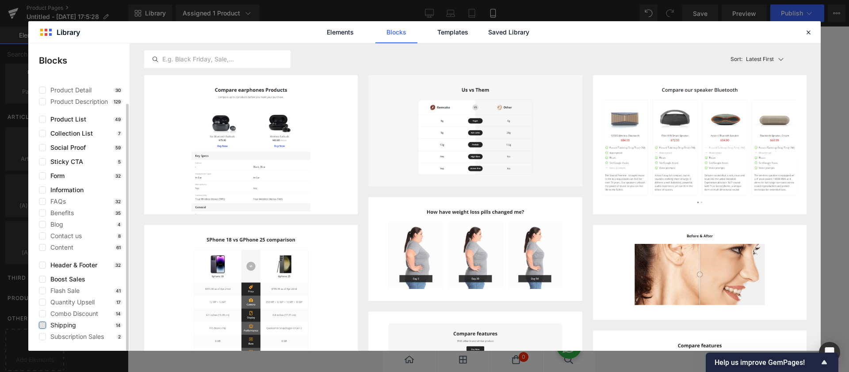
click at [45, 324] on label at bounding box center [42, 325] width 7 height 7
click at [42, 326] on input "checkbox" at bounding box center [42, 326] width 0 height 0
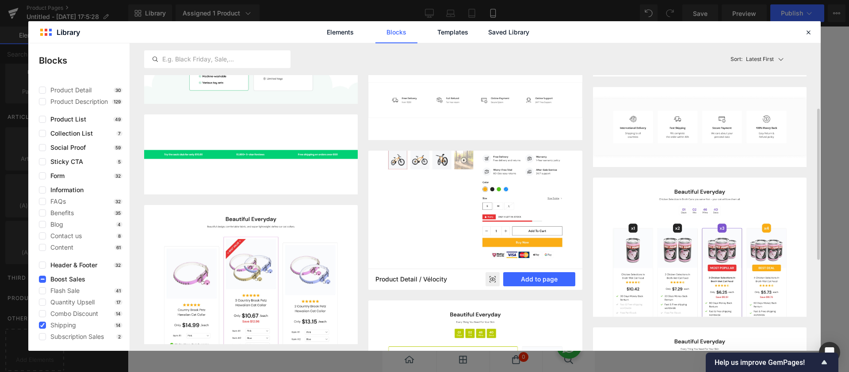
scroll to position [0, 0]
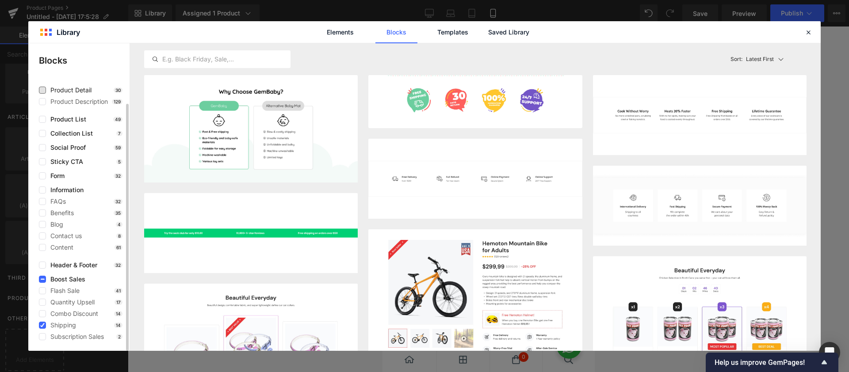
click at [46, 92] on span "Product Detail" at bounding box center [69, 90] width 46 height 7
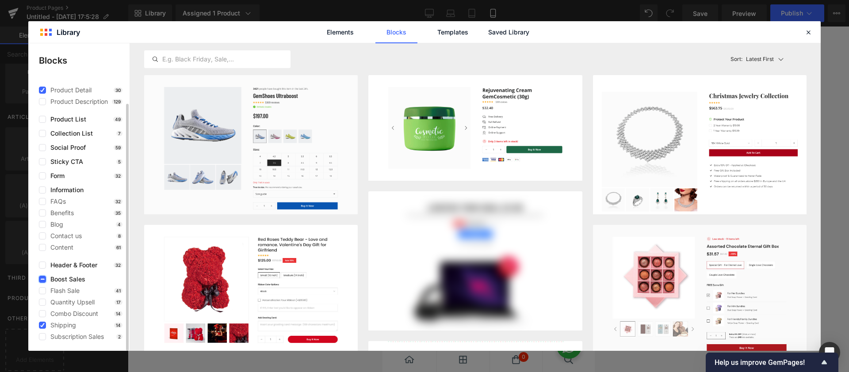
click at [41, 280] on icon at bounding box center [42, 280] width 4 height 0
click at [42, 280] on input "checkbox" at bounding box center [42, 280] width 0 height 0
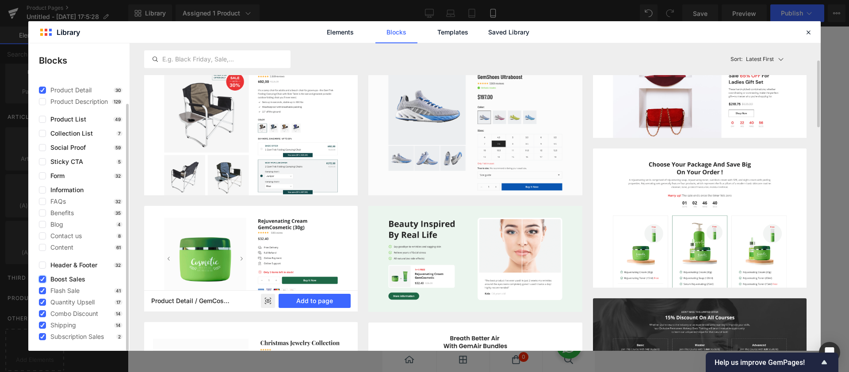
scroll to position [31, 0]
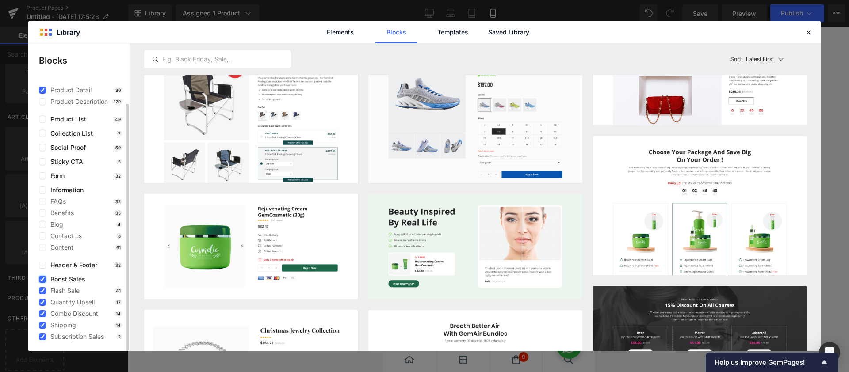
click at [42, 280] on icon at bounding box center [42, 280] width 4 height 0
click at [42, 280] on input "checkbox" at bounding box center [42, 280] width 0 height 0
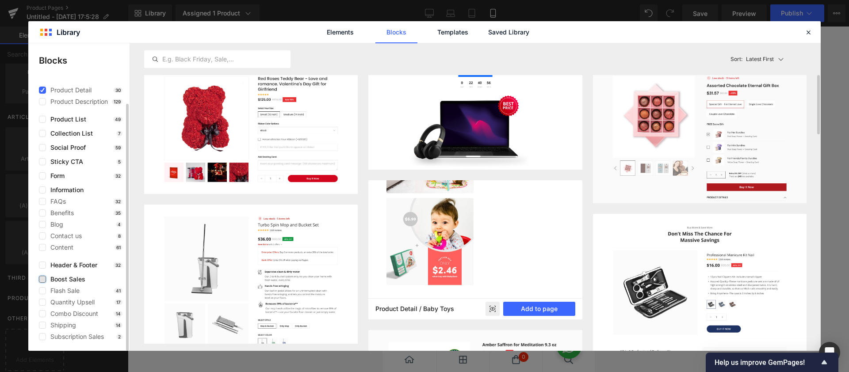
scroll to position [162, 0]
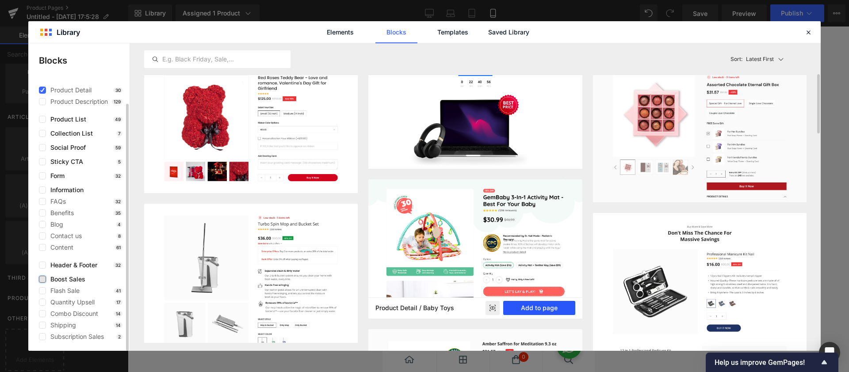
click at [549, 306] on button "Add to page" at bounding box center [539, 308] width 72 height 14
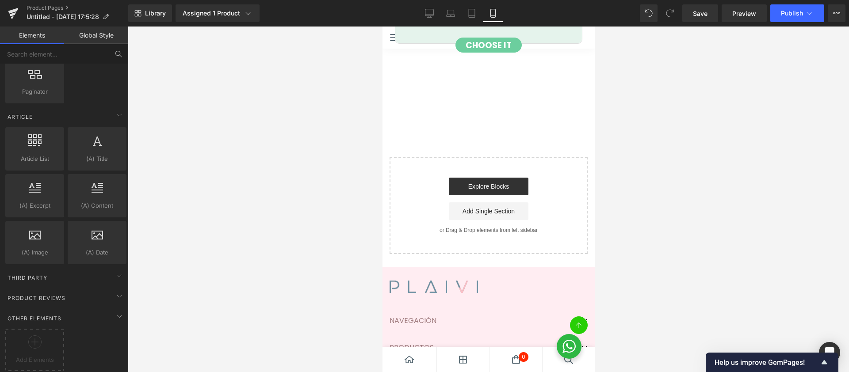
scroll to position [3048, 0]
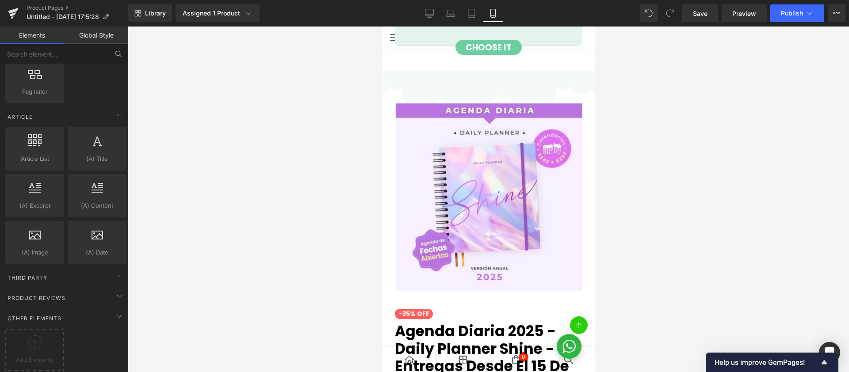
click at [97, 32] on link "Global Style" at bounding box center [96, 36] width 64 height 18
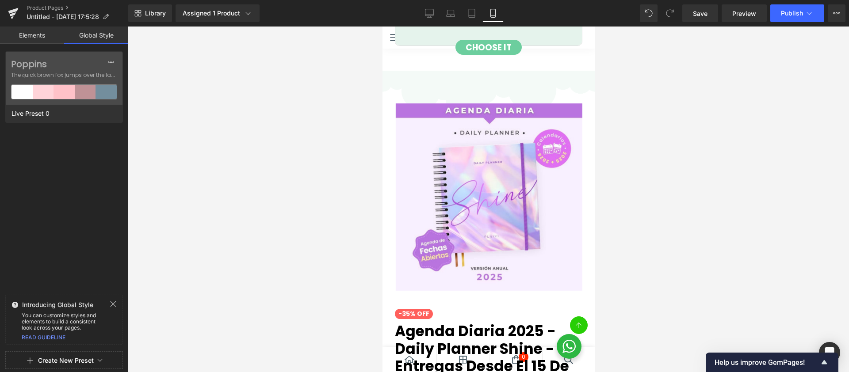
click at [38, 34] on link "Elements" at bounding box center [32, 36] width 64 height 18
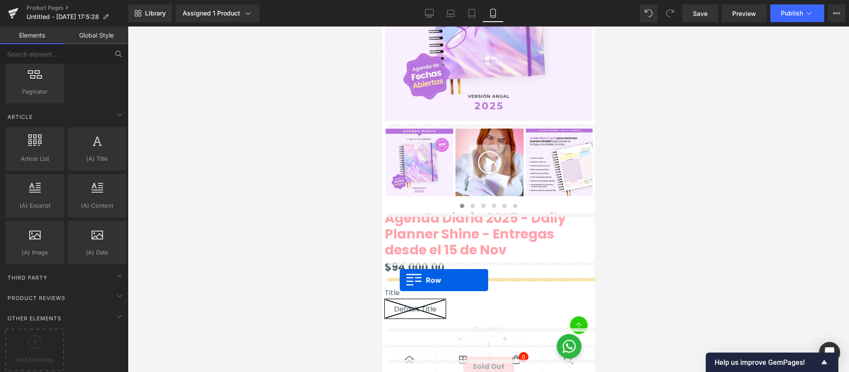
scroll to position [0, 0]
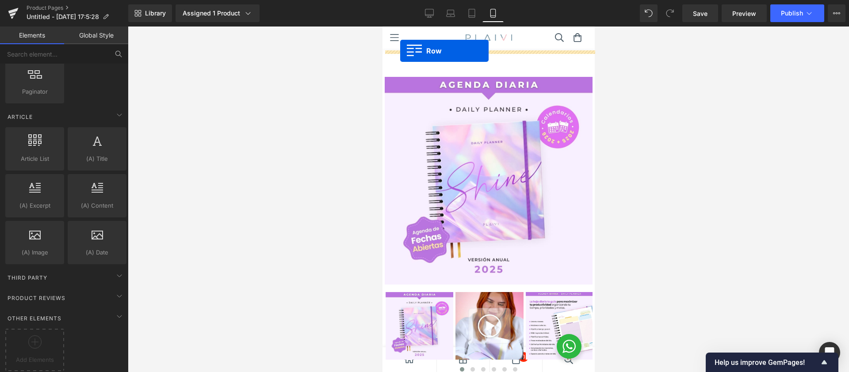
drag, startPoint x: 390, startPoint y: 169, endPoint x: 404, endPoint y: 52, distance: 117.7
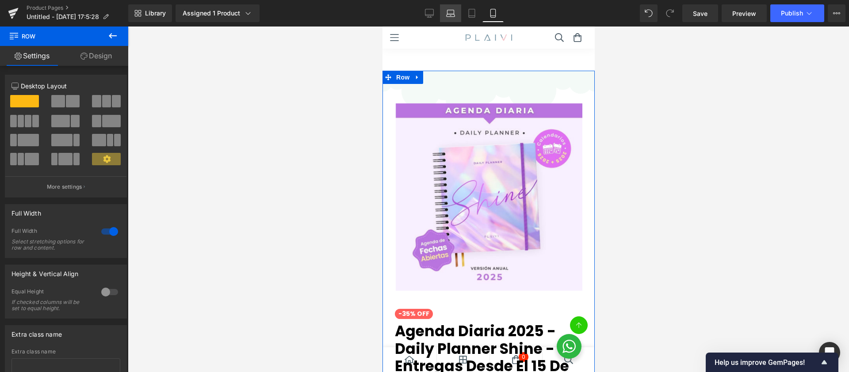
click at [449, 18] on link "Laptop" at bounding box center [450, 13] width 21 height 18
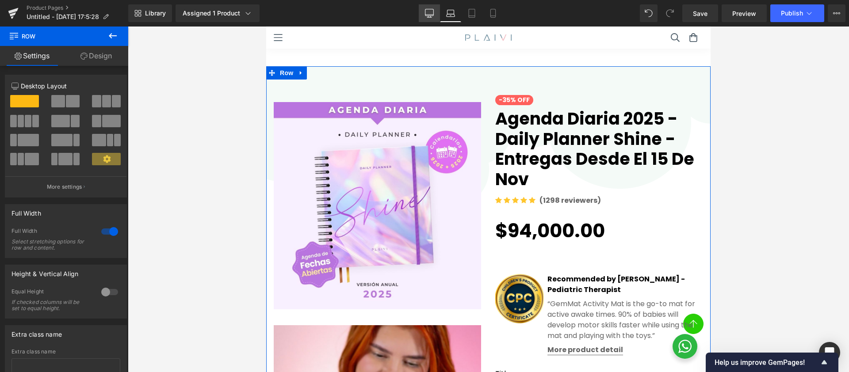
click at [434, 17] on icon at bounding box center [429, 13] width 9 height 9
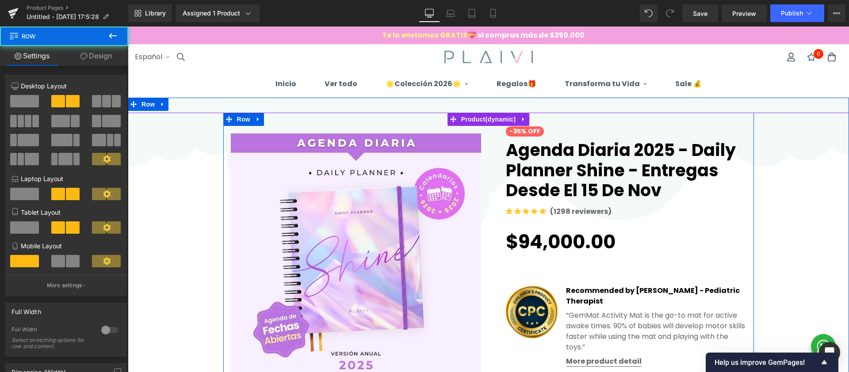
click at [471, 146] on img at bounding box center [356, 259] width 250 height 250
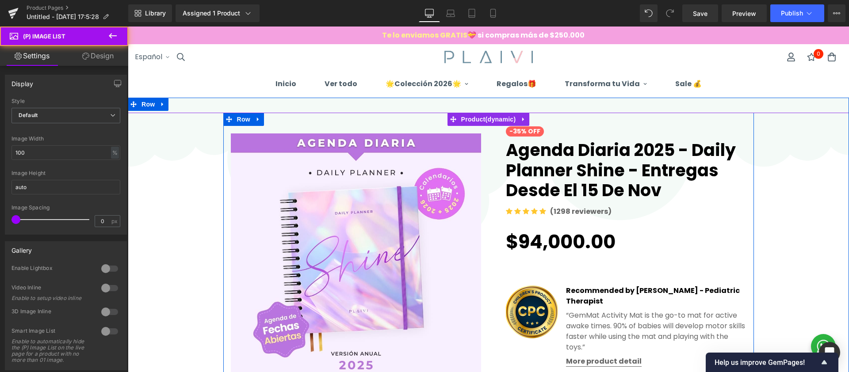
click at [465, 152] on img at bounding box center [356, 259] width 250 height 250
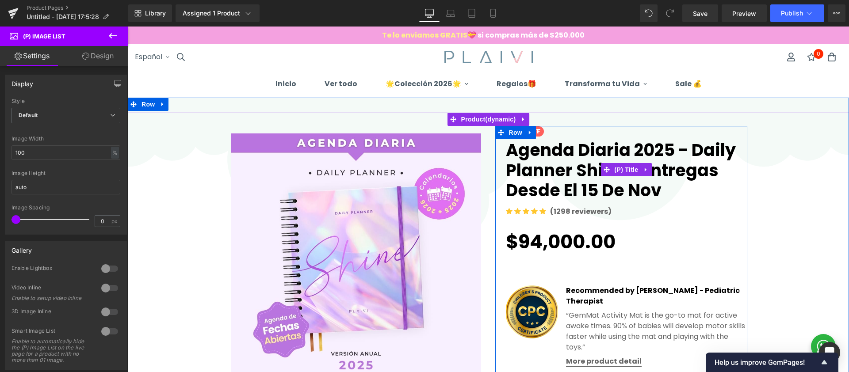
click at [540, 191] on link "Agenda Diaria 2025 - Daily Planner Shine - Entregas desde el 15 de Nov" at bounding box center [627, 169] width 242 height 64
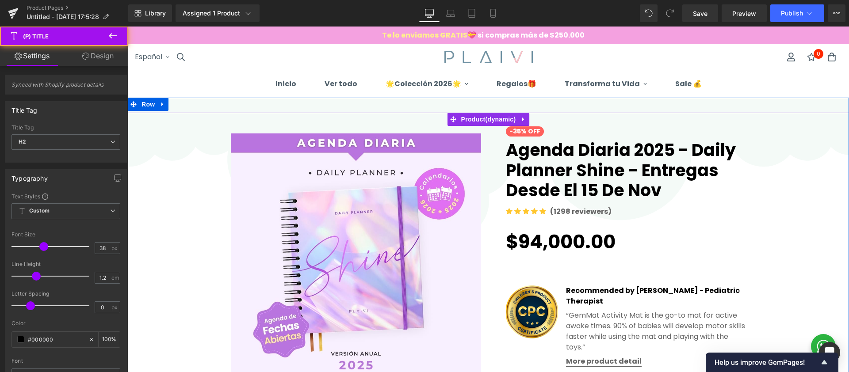
click at [458, 147] on img at bounding box center [356, 259] width 250 height 250
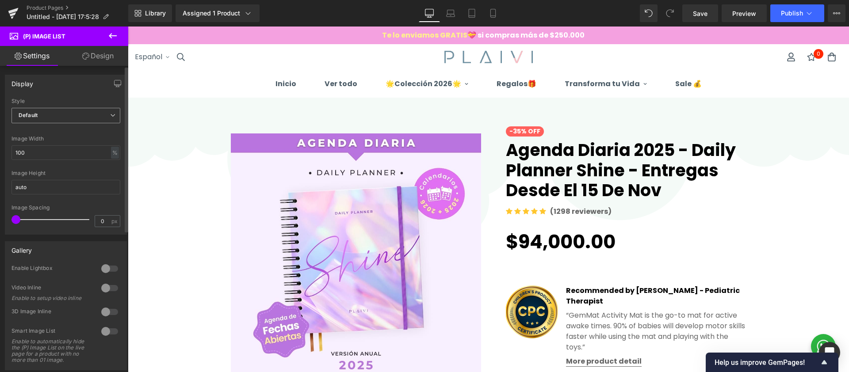
click at [56, 115] on span "Default" at bounding box center [66, 115] width 109 height 15
click at [52, 144] on li "Slider" at bounding box center [64, 144] width 105 height 13
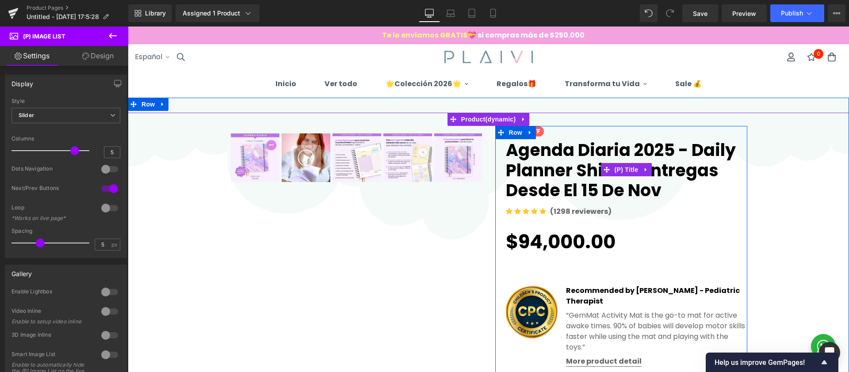
click at [577, 172] on link "Agenda Diaria 2025 - Daily Planner Shine - Entregas desde el 15 de Nov" at bounding box center [627, 169] width 242 height 64
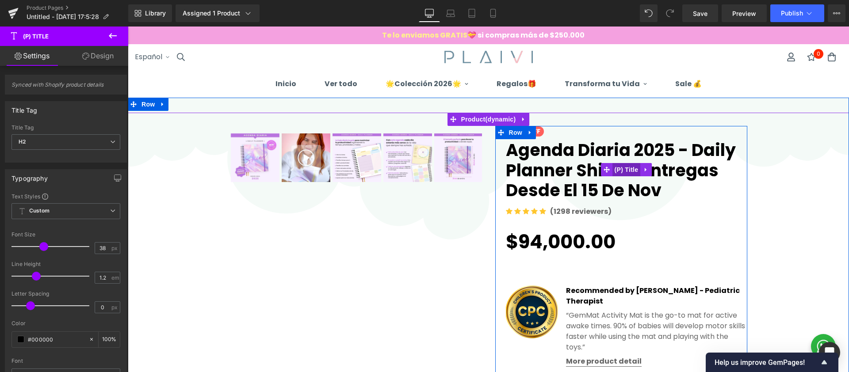
click at [623, 171] on div "Agenda Diaria 2025 - Daily Planner Shine - Entregas desde el 15 de Nov (P) Title" at bounding box center [627, 170] width 242 height 66
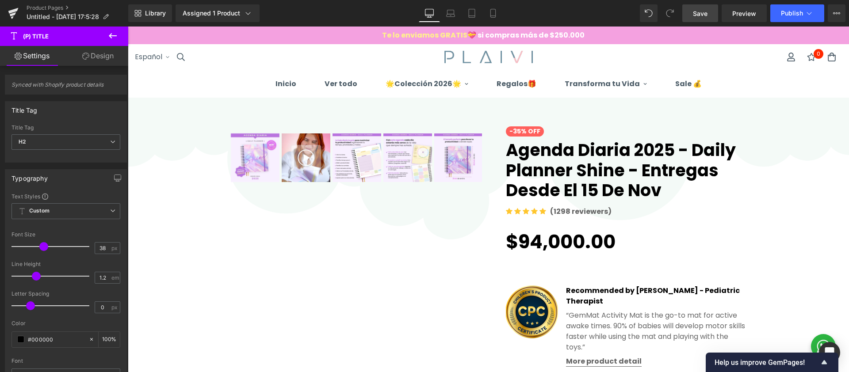
click at [701, 13] on span "Save" at bounding box center [700, 13] width 15 height 9
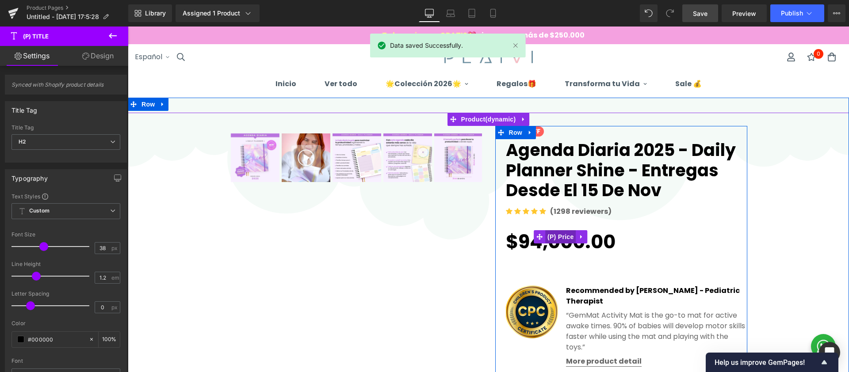
click at [569, 238] on link "(P) Price" at bounding box center [555, 236] width 42 height 13
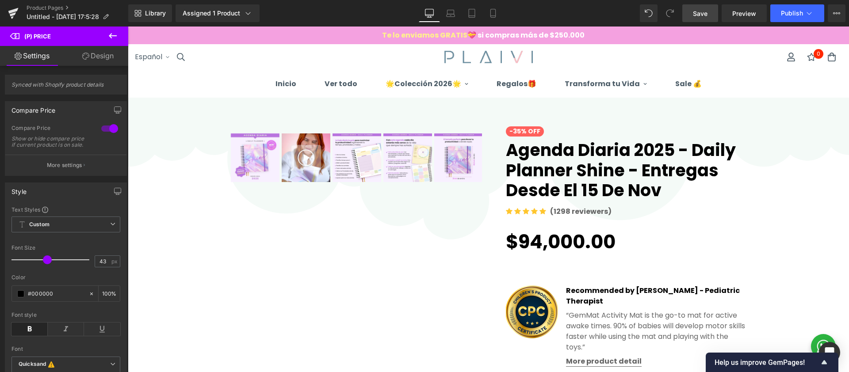
scroll to position [70, 0]
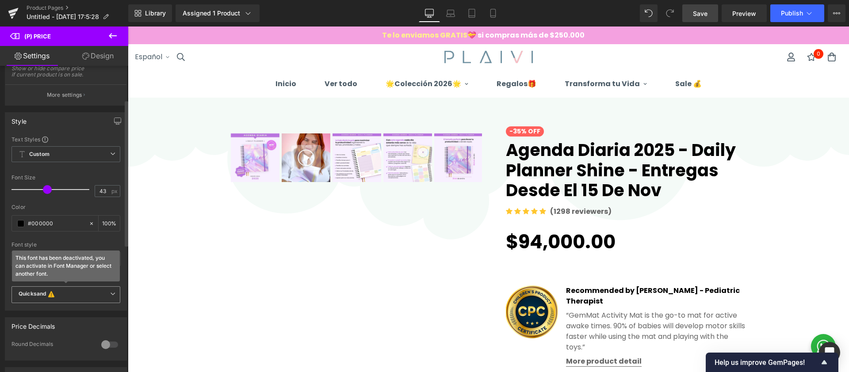
click at [93, 299] on b "Quicksand This font has been deactivated, you can activate in Font Manager or s…" at bounding box center [65, 295] width 92 height 9
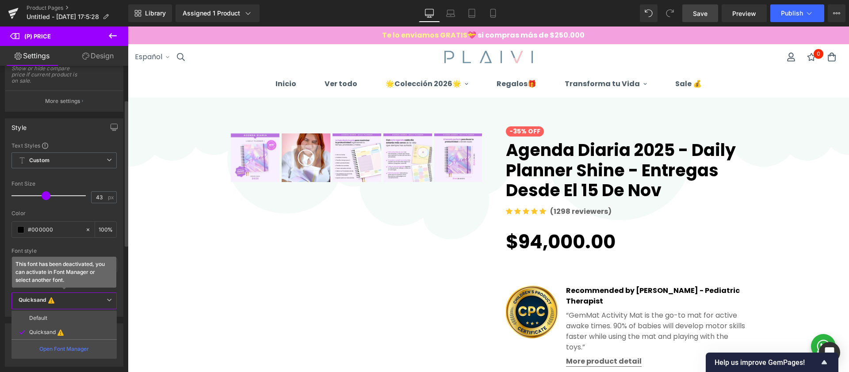
click at [93, 300] on b "Quicksand This font has been deactivated, you can activate in Font Manager or s…" at bounding box center [63, 301] width 88 height 9
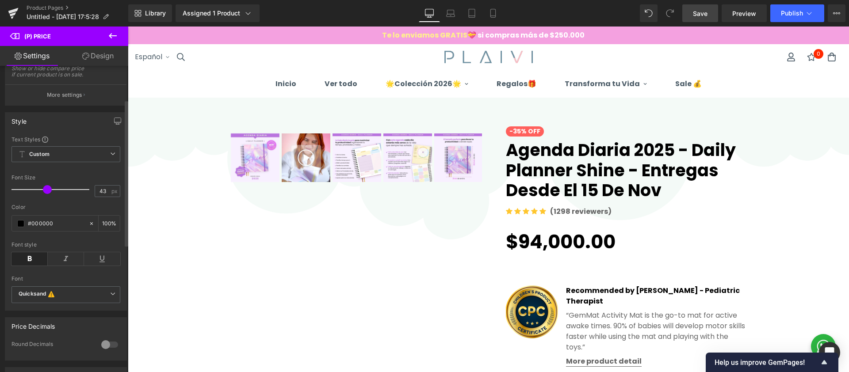
click at [109, 351] on div at bounding box center [109, 345] width 21 height 14
click at [109, 352] on div at bounding box center [109, 345] width 21 height 14
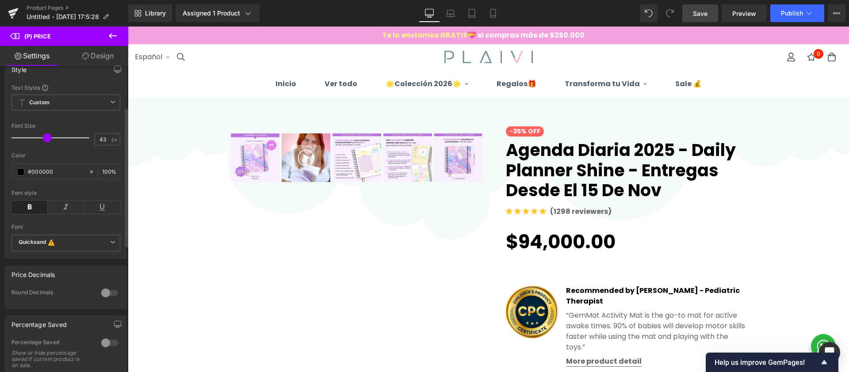
scroll to position [154, 0]
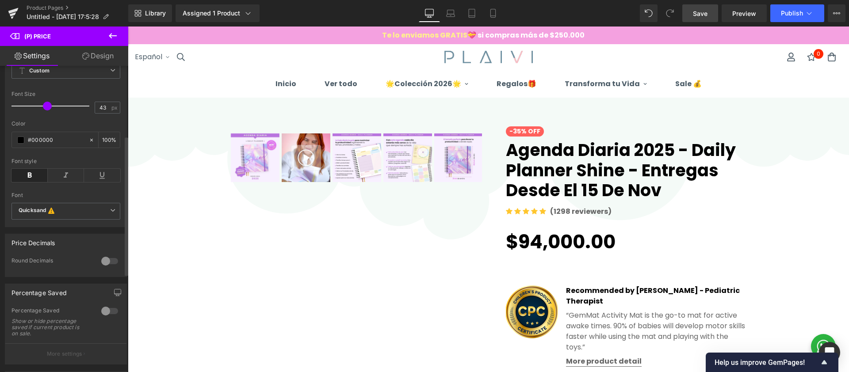
click at [110, 319] on div at bounding box center [109, 311] width 21 height 14
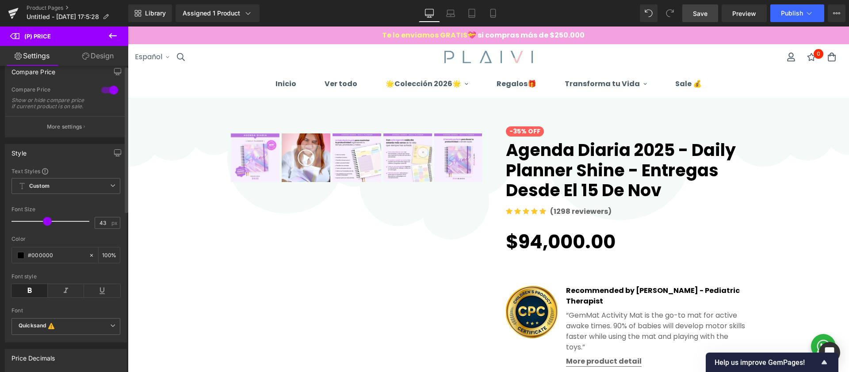
scroll to position [0, 0]
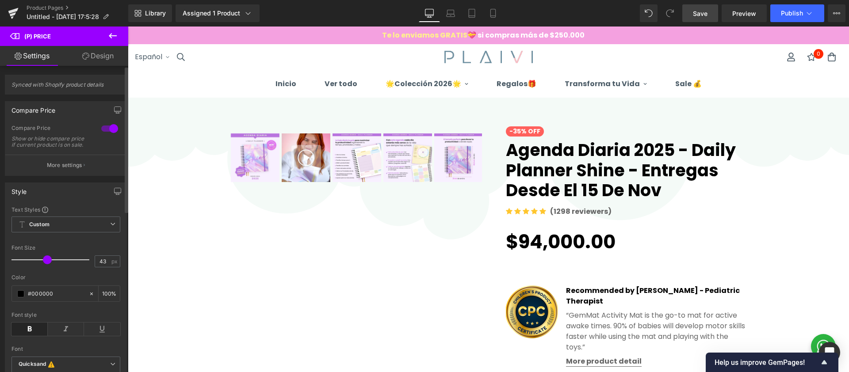
click at [100, 127] on div at bounding box center [109, 129] width 21 height 14
click at [105, 129] on div at bounding box center [109, 129] width 21 height 14
click at [73, 169] on p "More settings" at bounding box center [64, 165] width 35 height 8
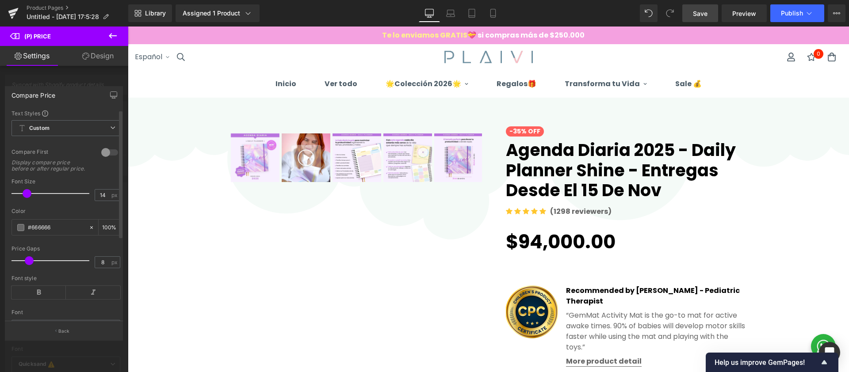
type input "13"
drag, startPoint x: 38, startPoint y: 197, endPoint x: 25, endPoint y: 197, distance: 12.8
click at [25, 197] on div at bounding box center [52, 194] width 73 height 18
click at [701, 15] on span "Save" at bounding box center [700, 13] width 15 height 9
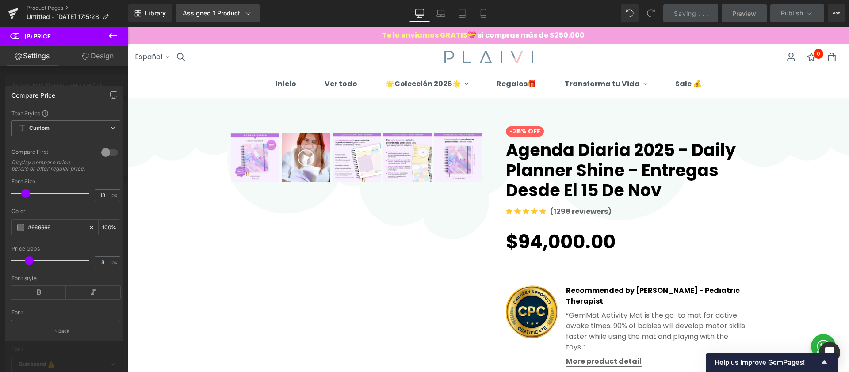
click at [213, 14] on div "Assigned 1 Product" at bounding box center [218, 13] width 70 height 9
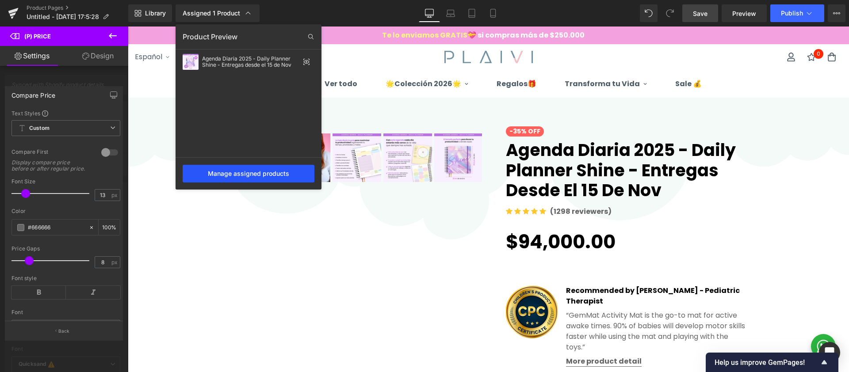
click at [278, 177] on div "Manage assigned products" at bounding box center [249, 174] width 132 height 18
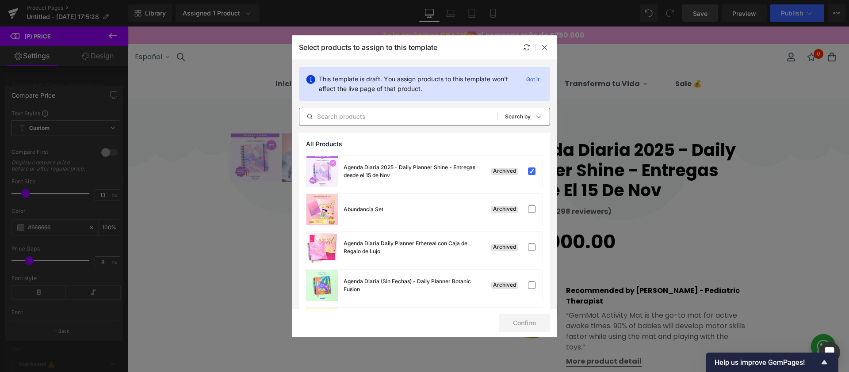
click at [341, 116] on input "text" at bounding box center [398, 116] width 198 height 11
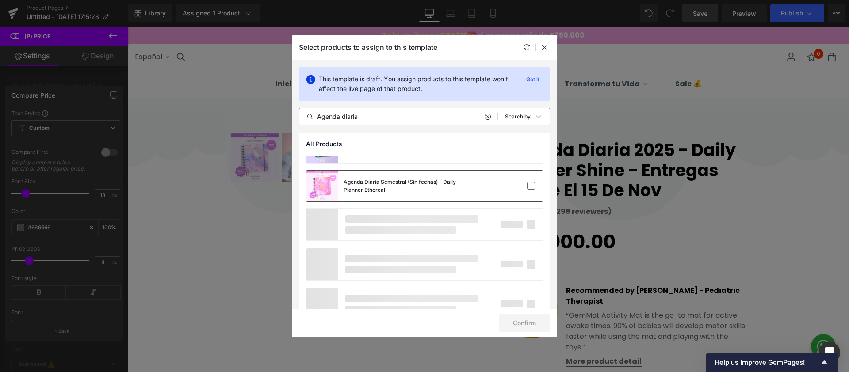
scroll to position [727, 0]
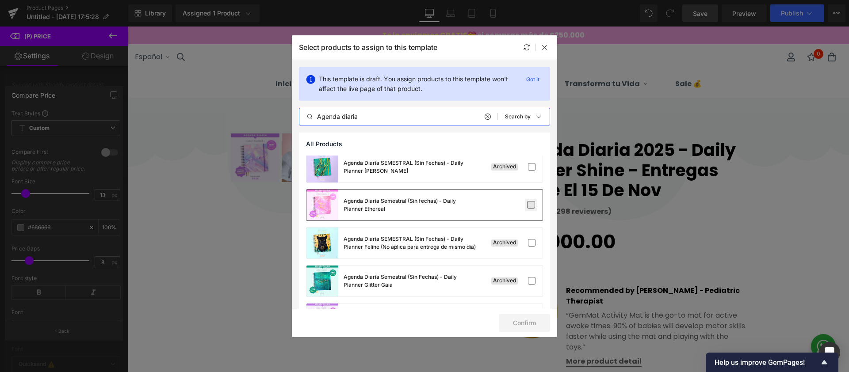
type input "Agenda diaria"
click at [531, 204] on label at bounding box center [531, 205] width 8 height 8
click at [531, 205] on input "checkbox" at bounding box center [531, 205] width 0 height 0
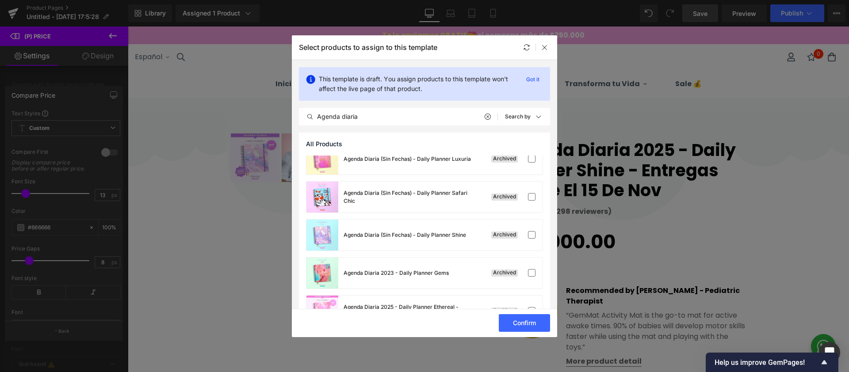
scroll to position [0, 0]
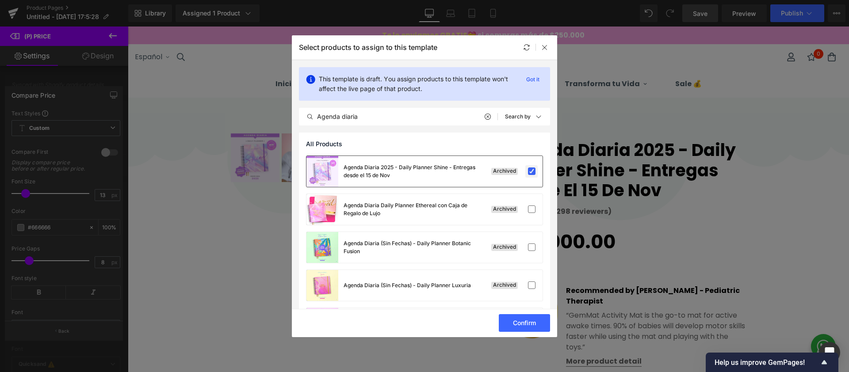
click at [528, 169] on label at bounding box center [532, 172] width 8 height 8
click at [532, 172] on input "checkbox" at bounding box center [532, 172] width 0 height 0
click at [529, 320] on button "Confirm" at bounding box center [524, 324] width 51 height 18
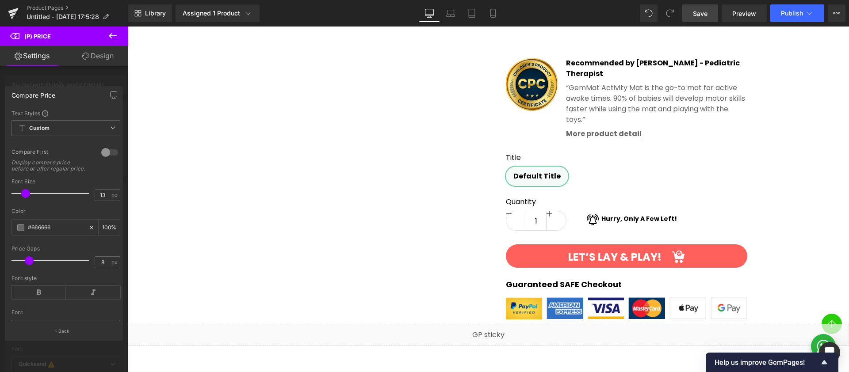
scroll to position [254, 0]
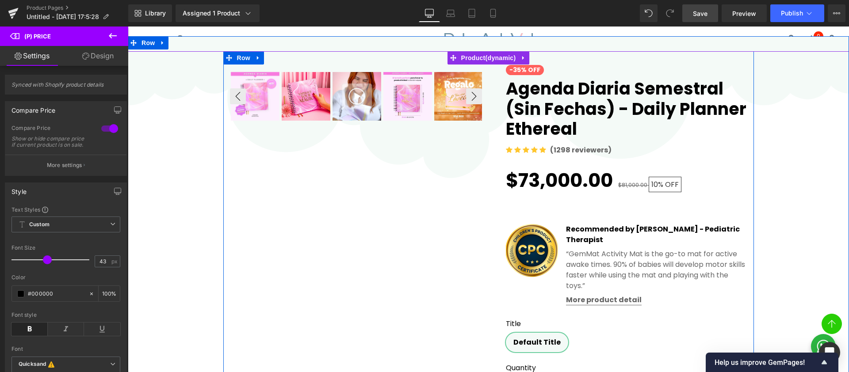
scroll to position [0, 0]
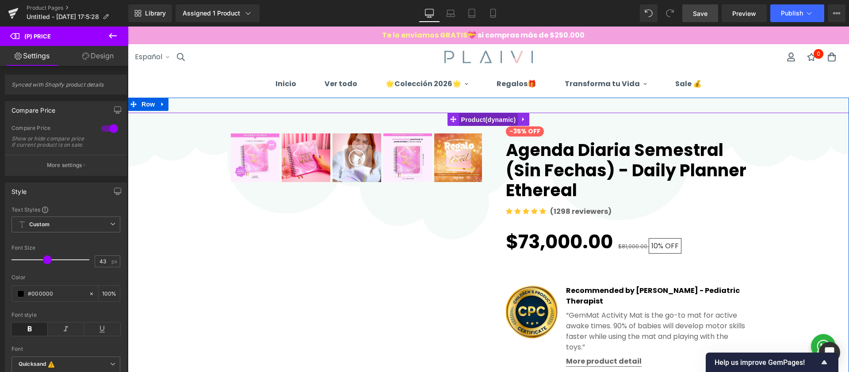
click at [471, 122] on div "‹ ›" at bounding box center [489, 332] width 722 height 439
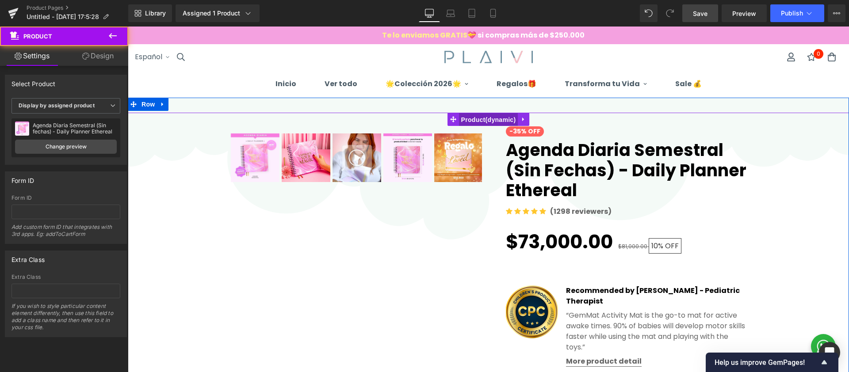
click at [479, 121] on span "Product" at bounding box center [488, 119] width 59 height 13
click at [484, 118] on span "Product" at bounding box center [488, 119] width 59 height 13
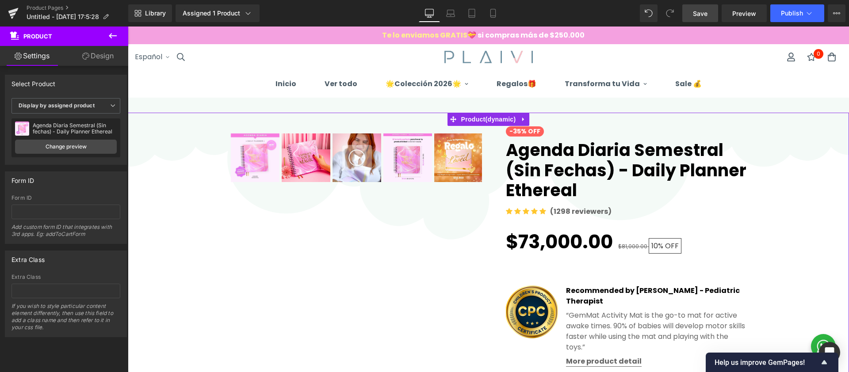
click at [92, 55] on link "Design" at bounding box center [98, 56] width 64 height 20
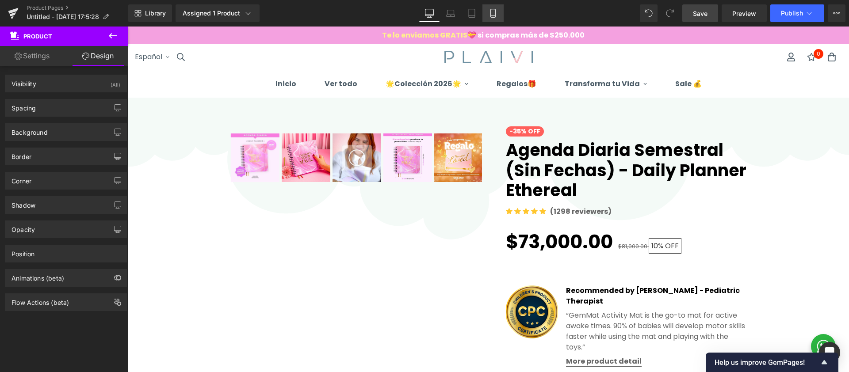
click at [494, 10] on icon at bounding box center [493, 13] width 9 height 9
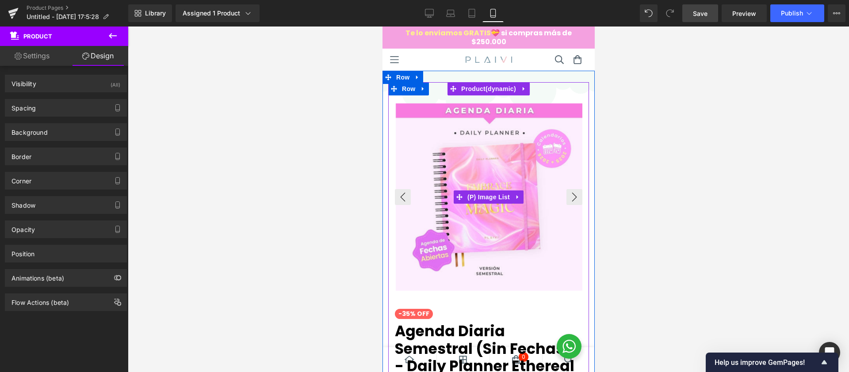
click at [532, 120] on img at bounding box center [489, 198] width 188 height 188
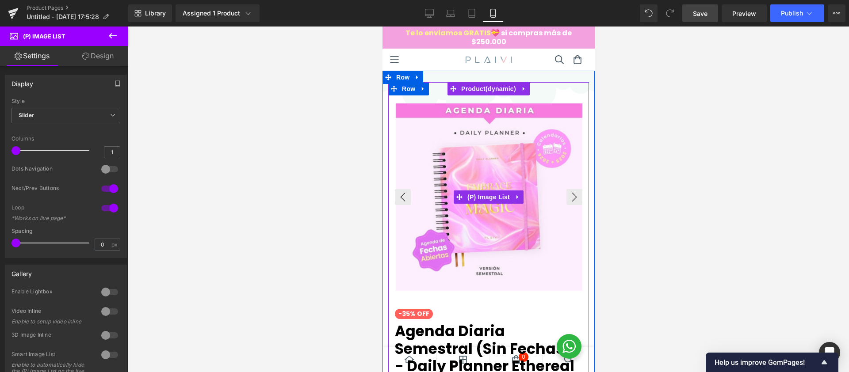
click at [493, 195] on div at bounding box center [489, 197] width 188 height 189
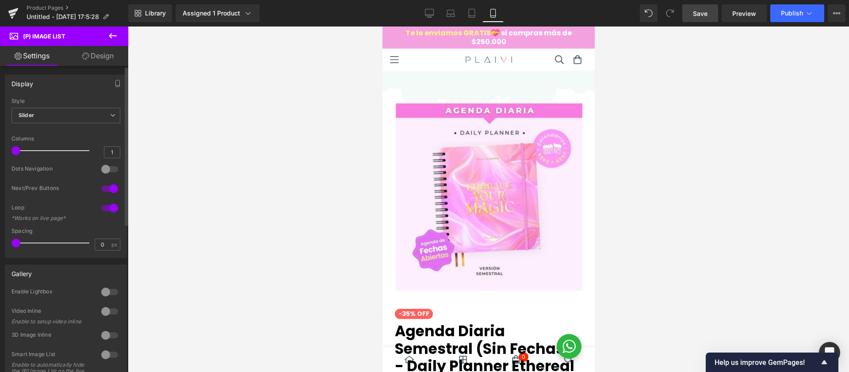
click at [105, 169] on div at bounding box center [109, 169] width 21 height 14
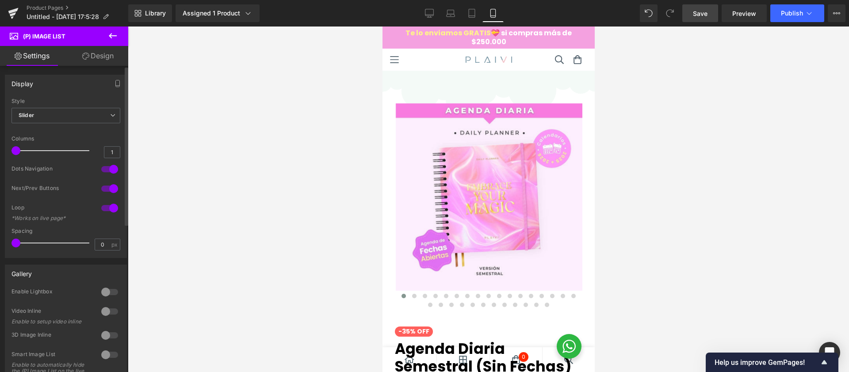
click at [105, 169] on div at bounding box center [109, 169] width 21 height 14
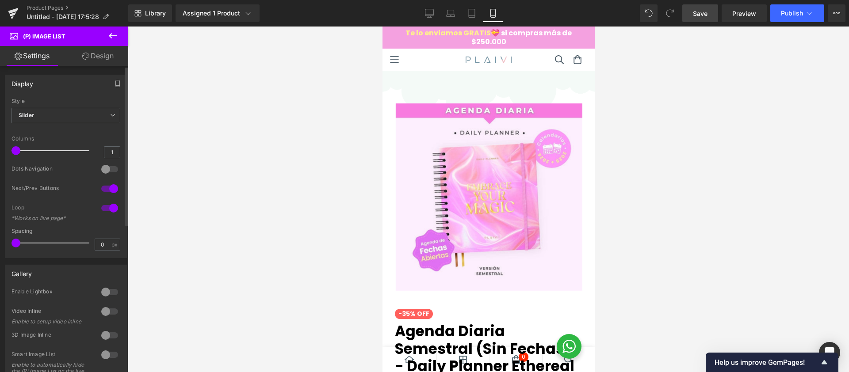
click at [103, 188] on div at bounding box center [109, 189] width 21 height 14
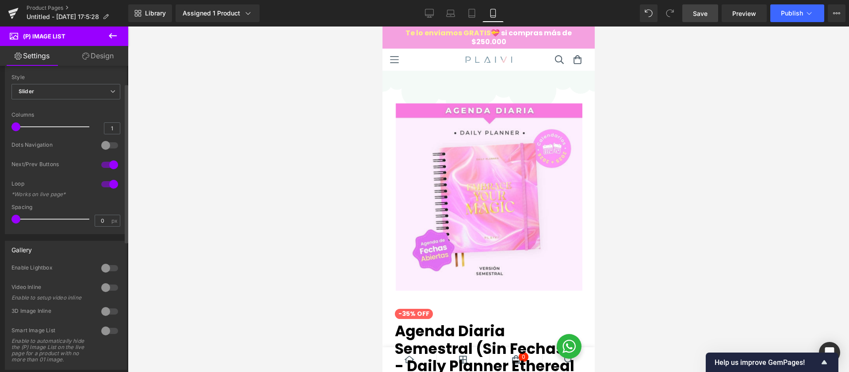
scroll to position [34, 0]
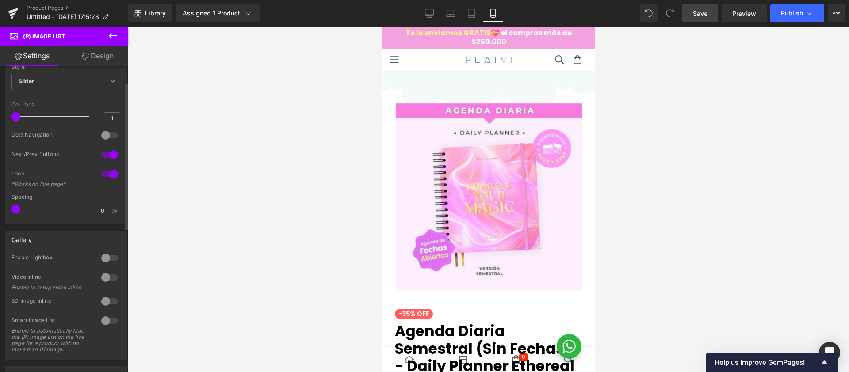
click at [110, 260] on div at bounding box center [109, 258] width 21 height 14
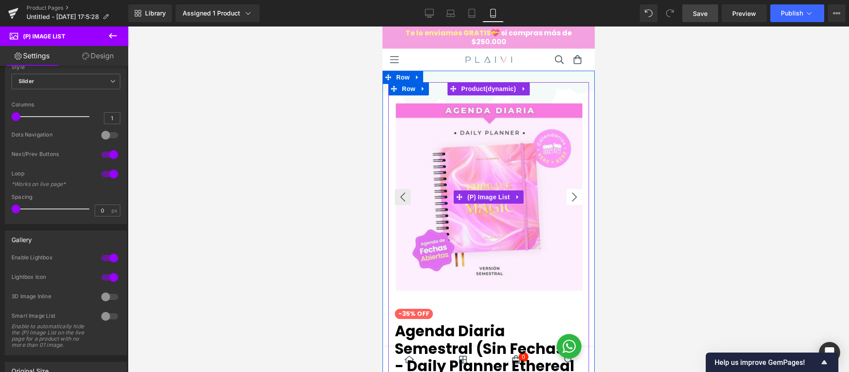
click at [570, 197] on button "›" at bounding box center [574, 197] width 16 height 16
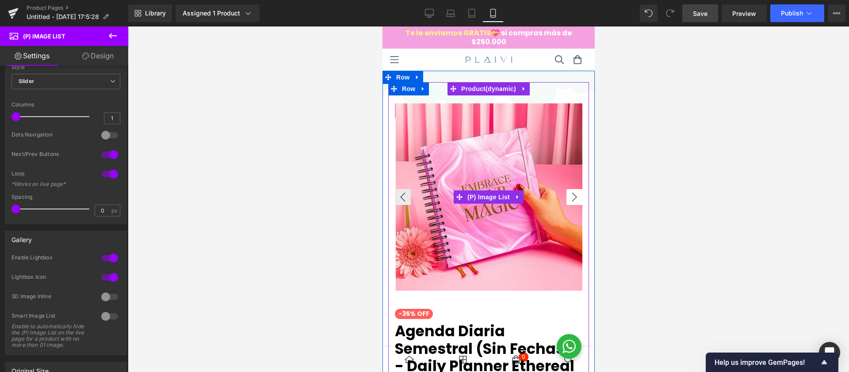
click at [570, 197] on button "›" at bounding box center [574, 197] width 16 height 16
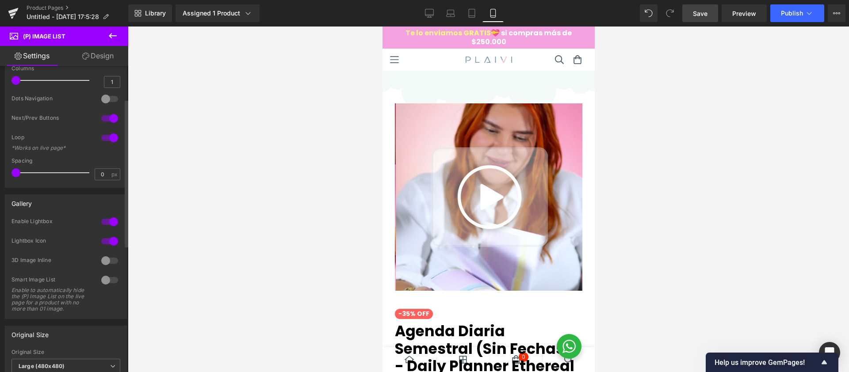
scroll to position [79, 0]
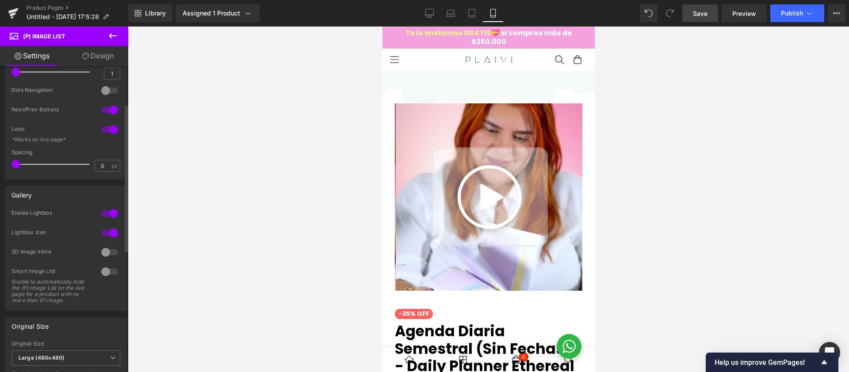
click at [102, 256] on div at bounding box center [109, 253] width 21 height 14
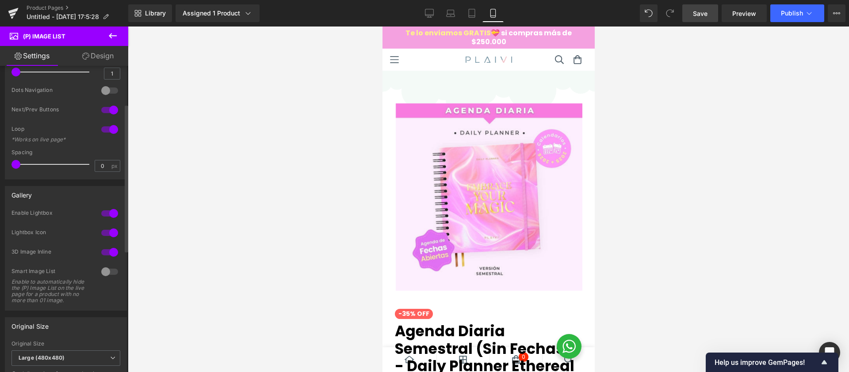
click at [107, 254] on div at bounding box center [109, 253] width 21 height 14
click at [107, 273] on div at bounding box center [109, 272] width 21 height 14
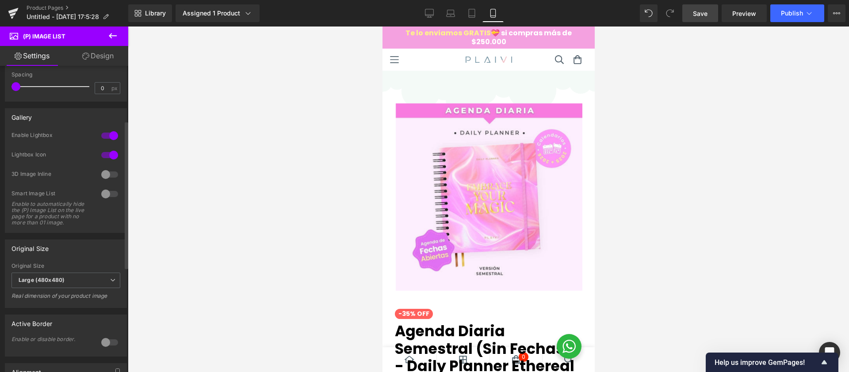
scroll to position [162, 0]
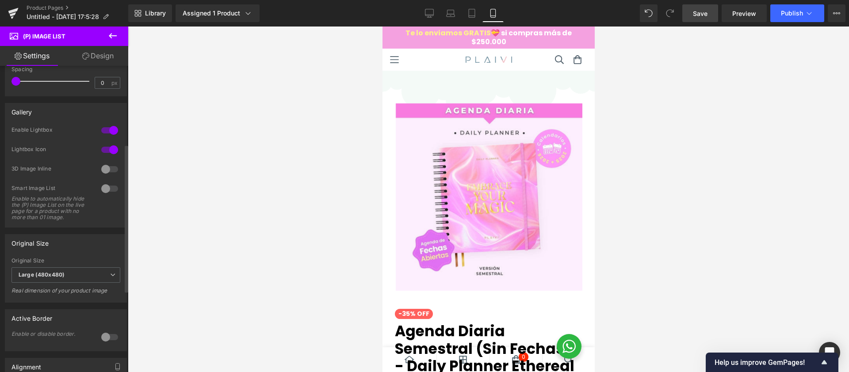
click at [112, 345] on div at bounding box center [109, 337] width 21 height 14
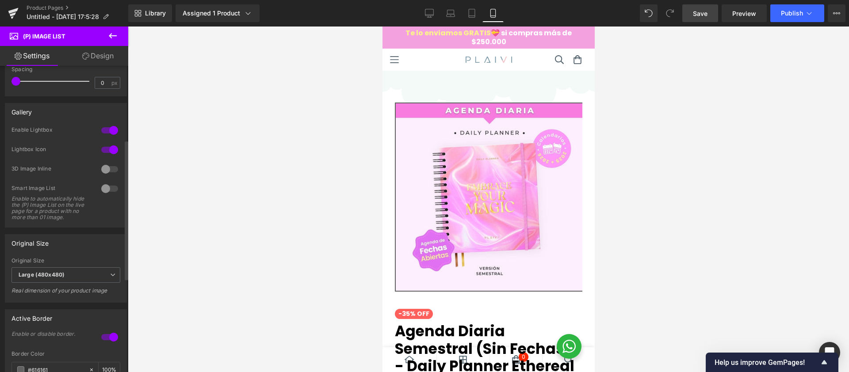
click at [105, 342] on div at bounding box center [109, 337] width 21 height 14
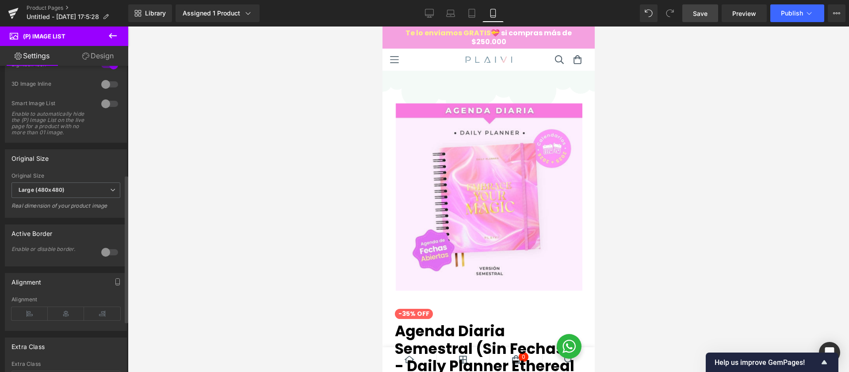
scroll to position [261, 0]
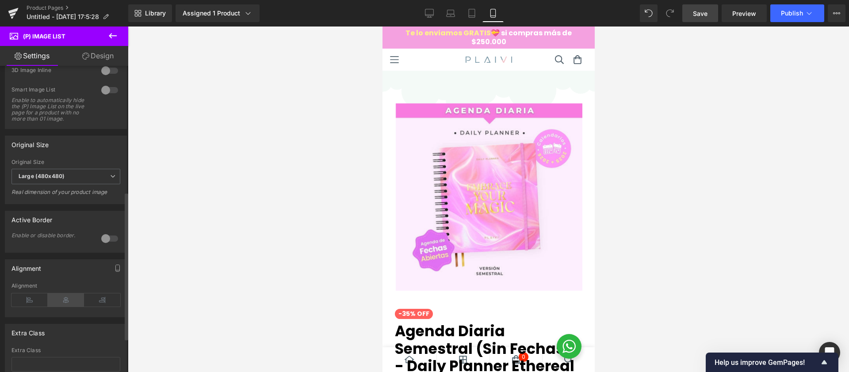
click at [57, 307] on icon at bounding box center [66, 300] width 36 height 13
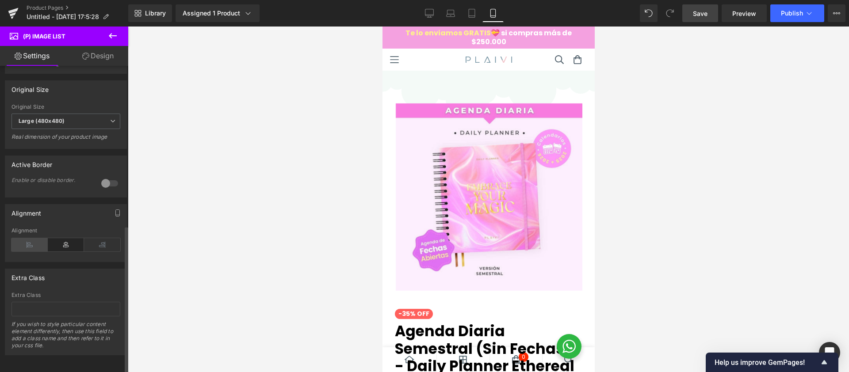
scroll to position [330, 0]
drag, startPoint x: 689, startPoint y: 13, endPoint x: 750, endPoint y: 16, distance: 61.6
click at [689, 13] on link "Save" at bounding box center [701, 13] width 36 height 18
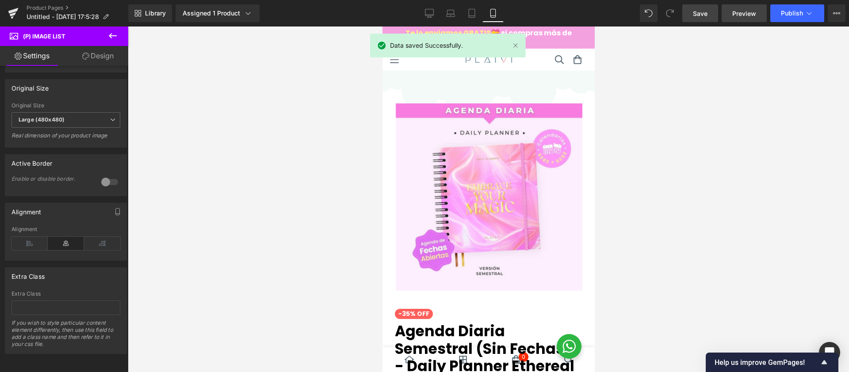
click at [750, 16] on span "Preview" at bounding box center [745, 13] width 24 height 9
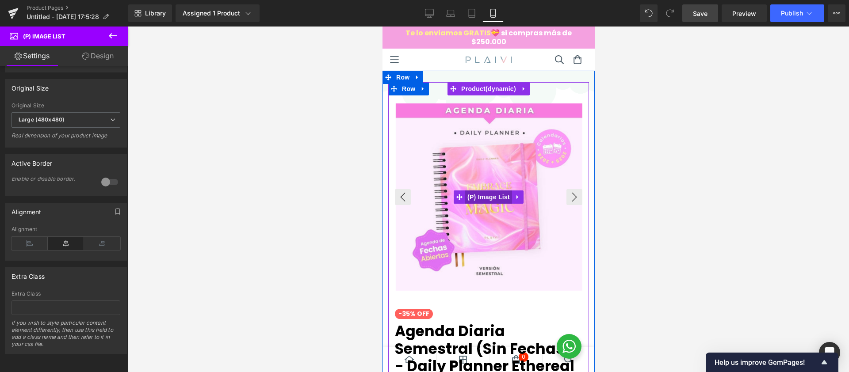
click at [489, 195] on div "‹" at bounding box center [489, 197] width 188 height 189
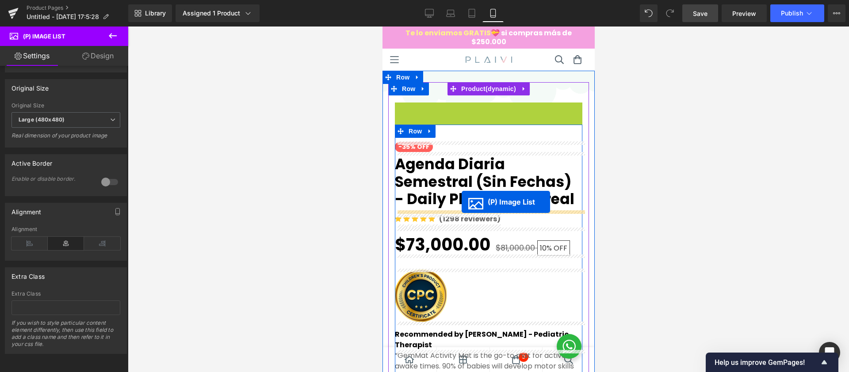
click at [461, 202] on link "Agenda Diaria Semestral (Sin fechas) - Daily Planner Ethereal" at bounding box center [489, 180] width 188 height 56
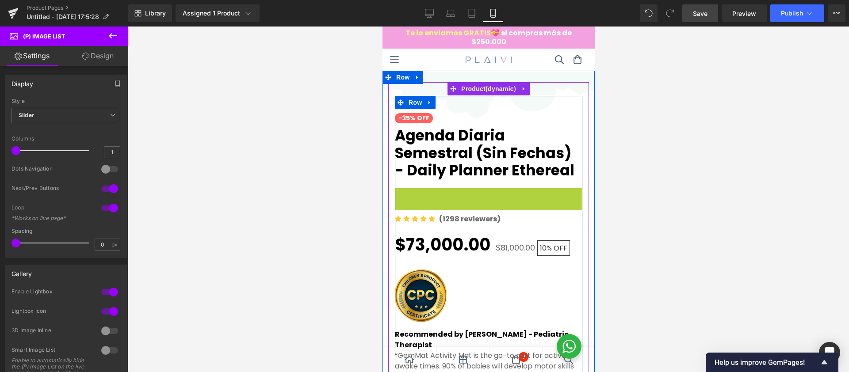
scroll to position [1, 0]
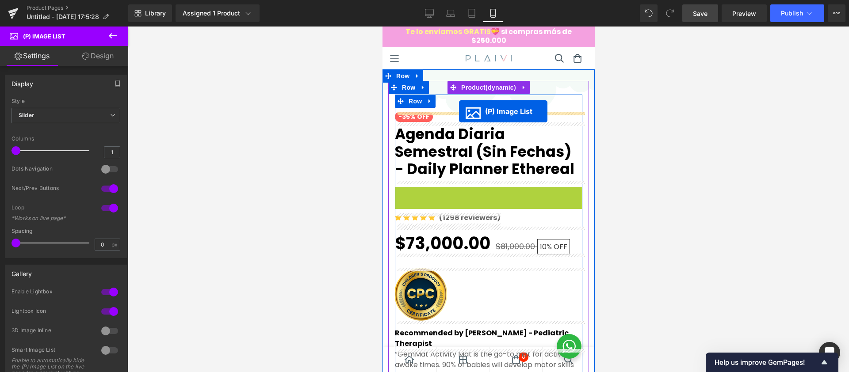
drag, startPoint x: 459, startPoint y: 282, endPoint x: 459, endPoint y: 111, distance: 170.8
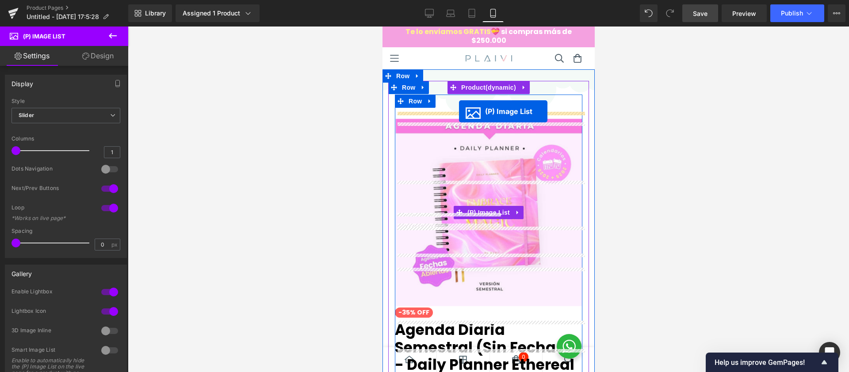
scroll to position [0, 0]
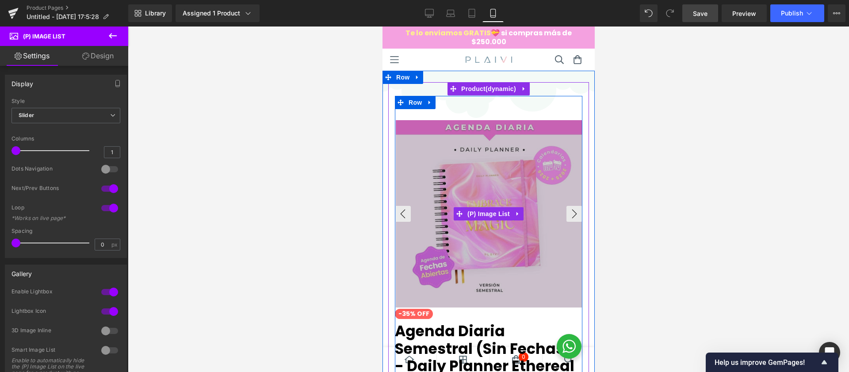
click at [486, 216] on div "‹" at bounding box center [489, 213] width 188 height 189
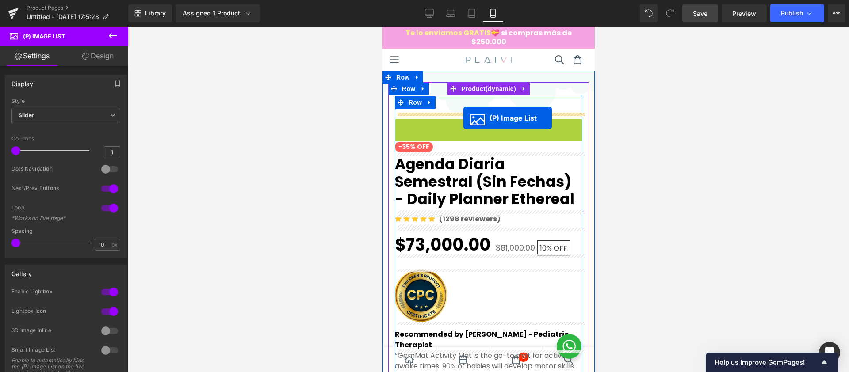
click at [463, 118] on div "-35% OFF Button Agenda Diaria Semestral (Sin fechas) - Daily Planner Ethereal (…" at bounding box center [489, 351] width 188 height 476
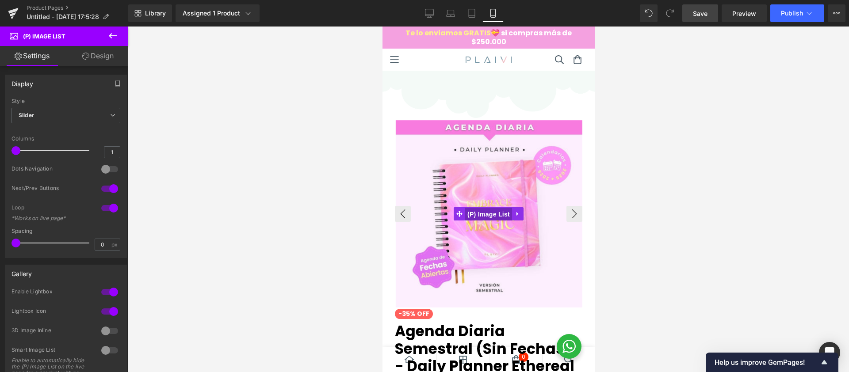
click at [484, 218] on div "‹" at bounding box center [489, 213] width 188 height 189
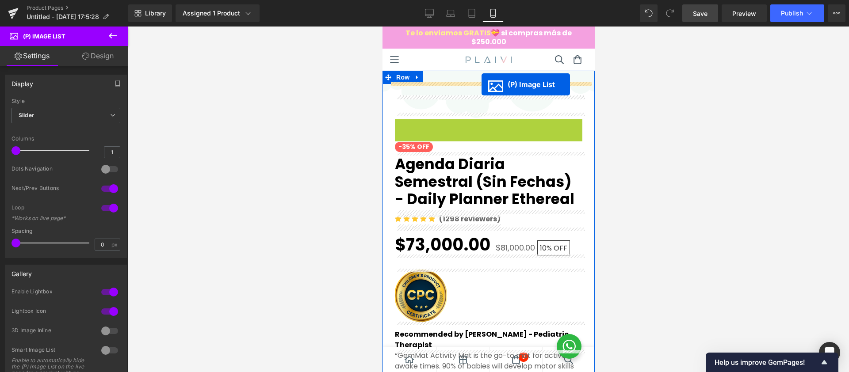
click at [481, 84] on div at bounding box center [488, 337] width 201 height 511
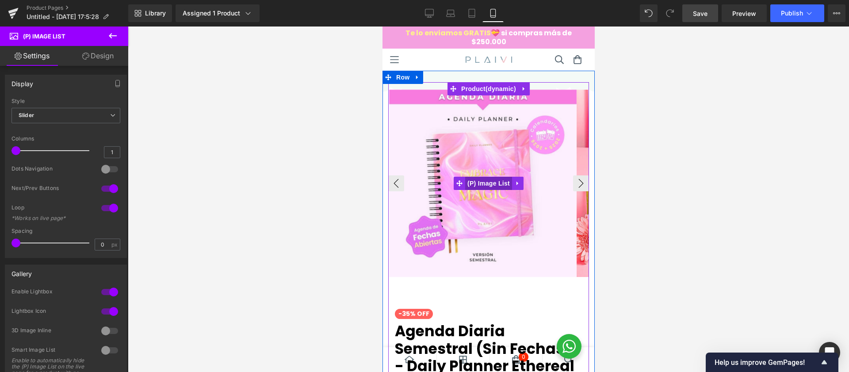
click at [483, 187] on div "‹" at bounding box center [488, 183] width 201 height 189
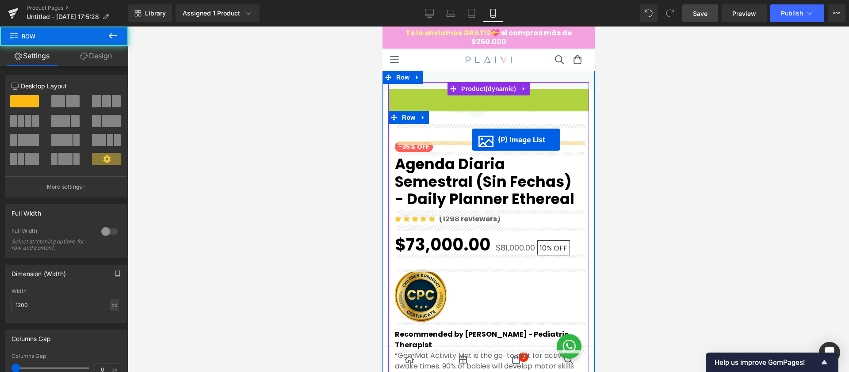
click at [472, 140] on div "-35% OFF Button Agenda Diaria Semestral (Sin fechas) - Daily Planner Ethereal (…" at bounding box center [489, 357] width 188 height 464
